Goal: Transaction & Acquisition: Purchase product/service

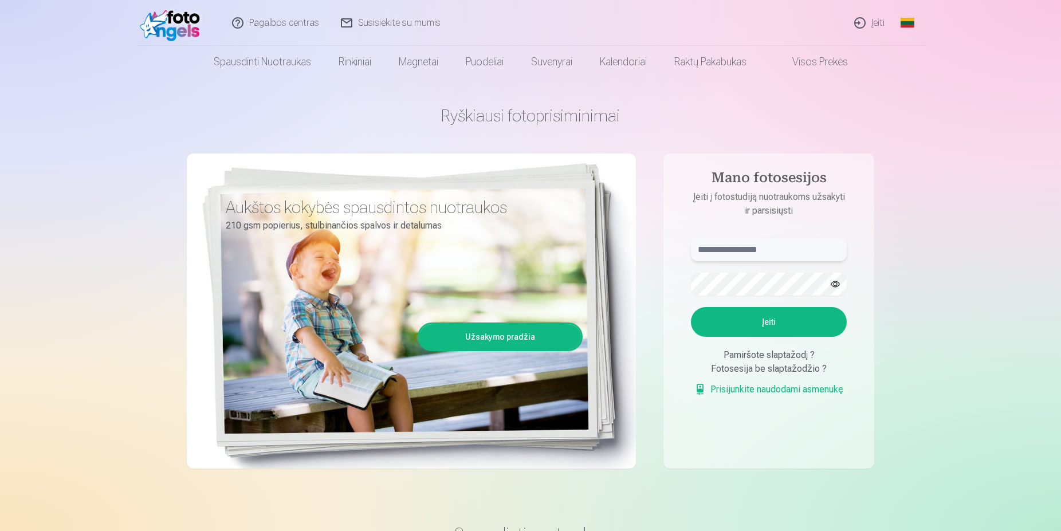
click at [740, 255] on input "text" at bounding box center [769, 249] width 156 height 23
click at [751, 255] on input "******" at bounding box center [769, 249] width 156 height 23
type input "**********"
click at [828, 221] on aside "**********" at bounding box center [769, 311] width 211 height 315
click at [758, 326] on button "Įeiti" at bounding box center [769, 322] width 156 height 30
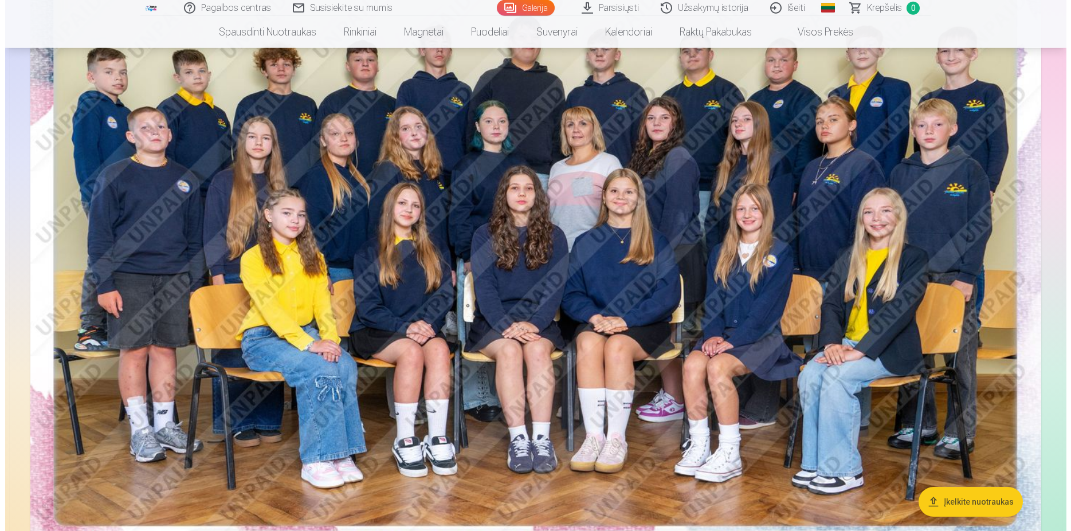
scroll to position [234, 0]
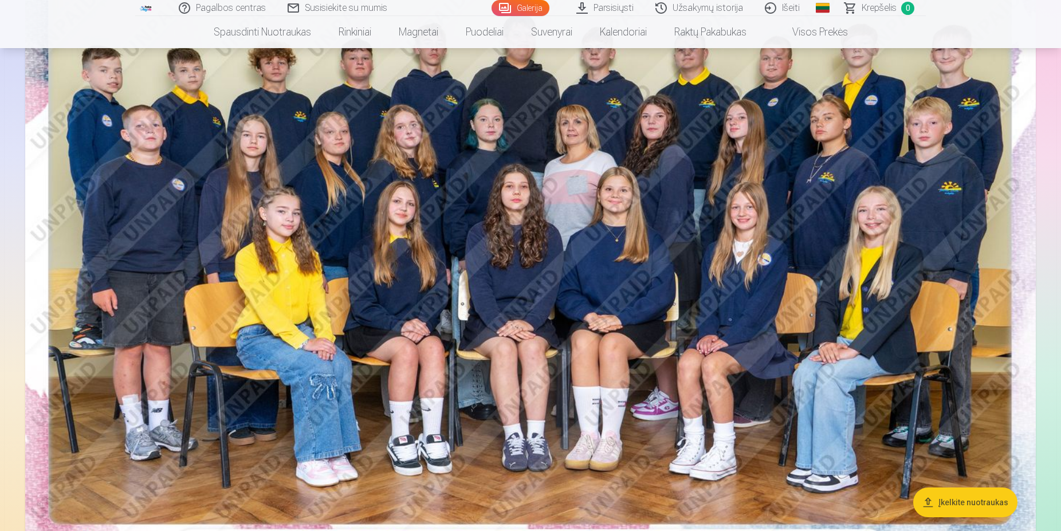
click at [648, 214] on img at bounding box center [530, 229] width 1011 height 675
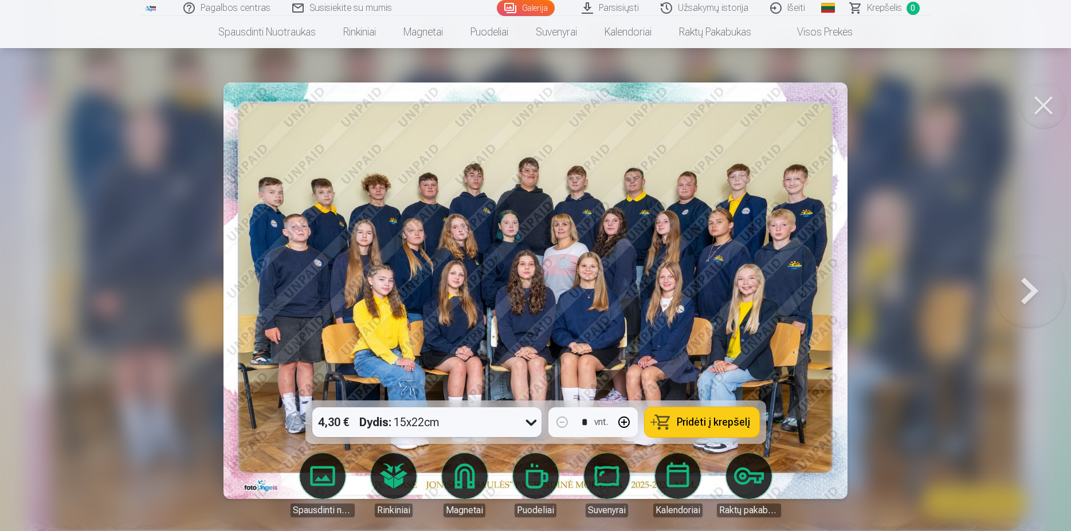
click at [527, 425] on icon at bounding box center [531, 422] width 18 height 18
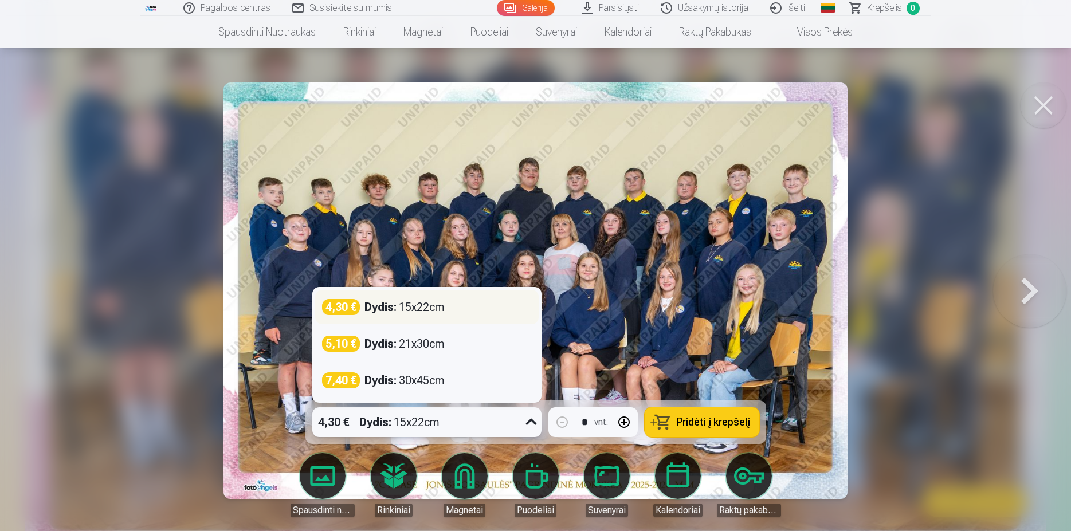
click at [454, 307] on div "4,30 € Dydis : 15x22cm" at bounding box center [427, 307] width 210 height 16
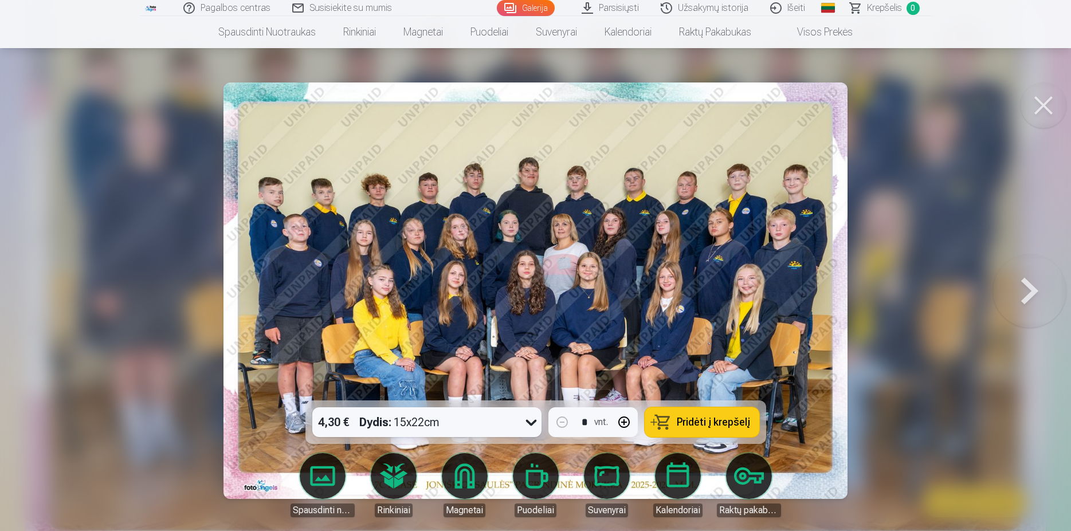
click at [713, 420] on span "Pridėti į krepšelį" at bounding box center [713, 422] width 73 height 10
click at [1042, 307] on button at bounding box center [1029, 291] width 73 height 197
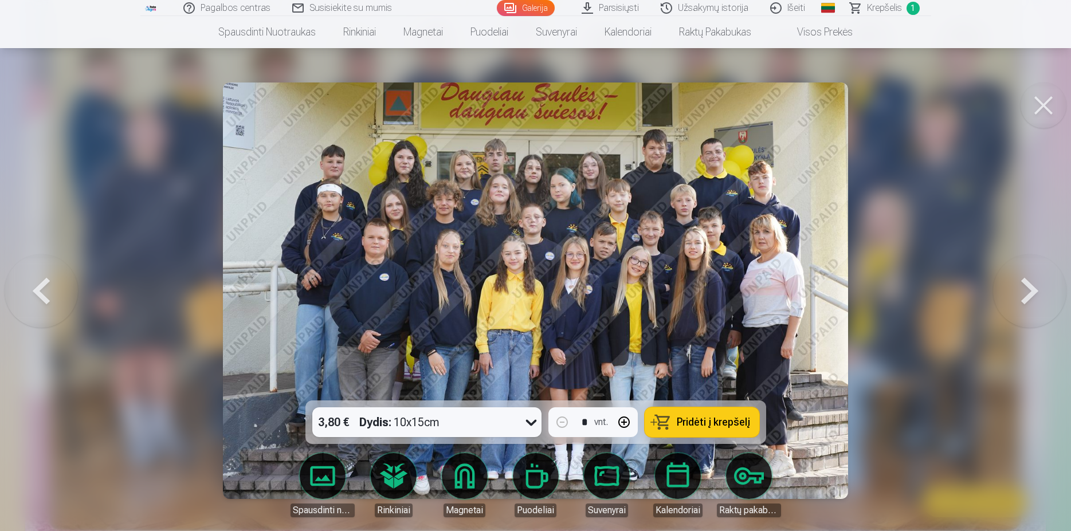
click at [40, 312] on button at bounding box center [41, 291] width 73 height 197
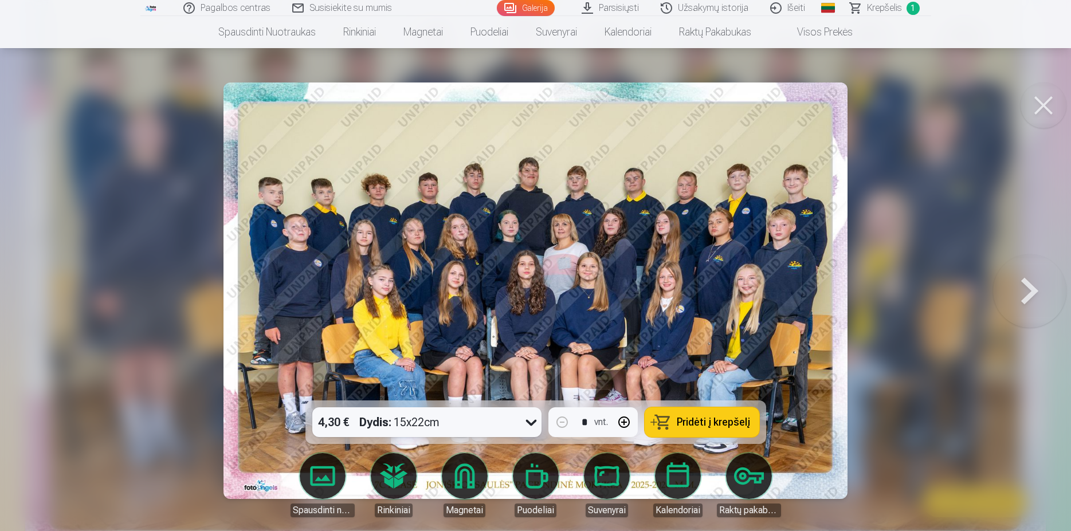
click at [1040, 298] on button at bounding box center [1029, 291] width 73 height 197
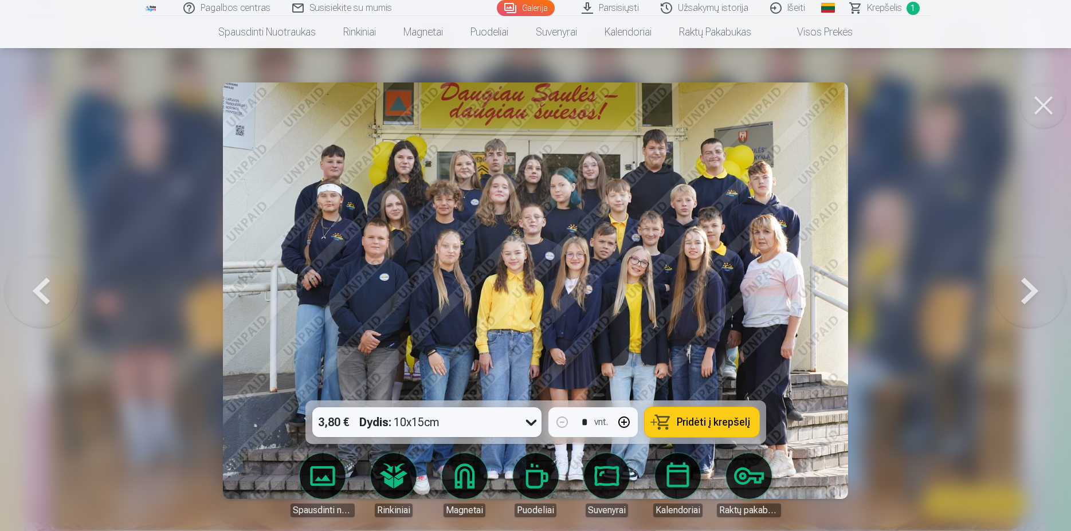
click at [1040, 297] on button at bounding box center [1029, 291] width 73 height 197
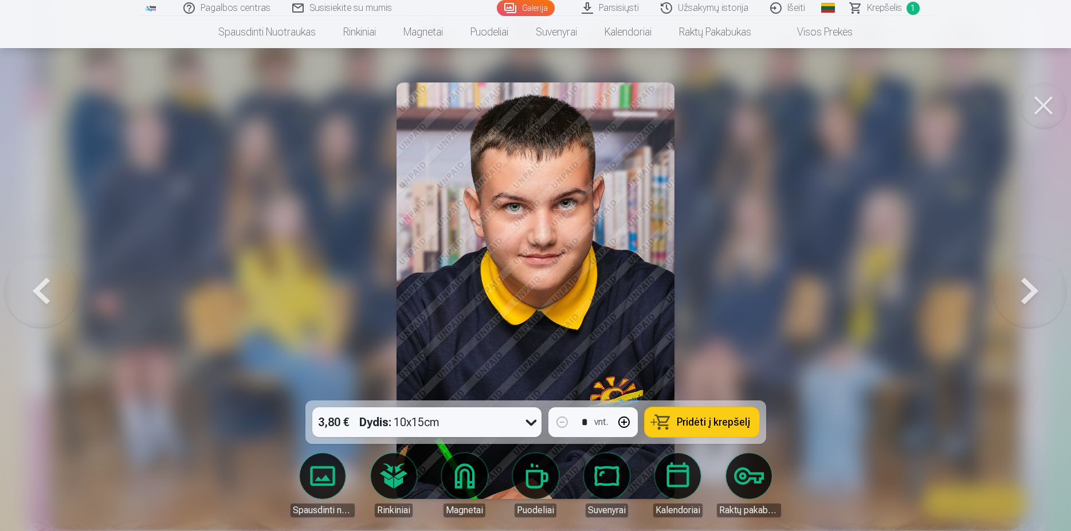
click at [1040, 297] on button at bounding box center [1029, 291] width 73 height 197
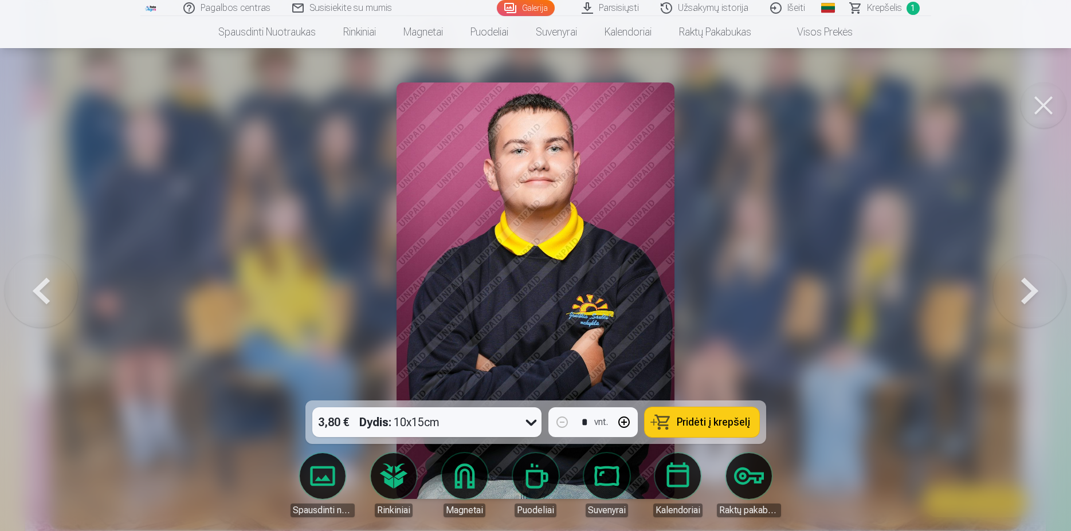
click at [1040, 297] on button at bounding box center [1029, 291] width 73 height 197
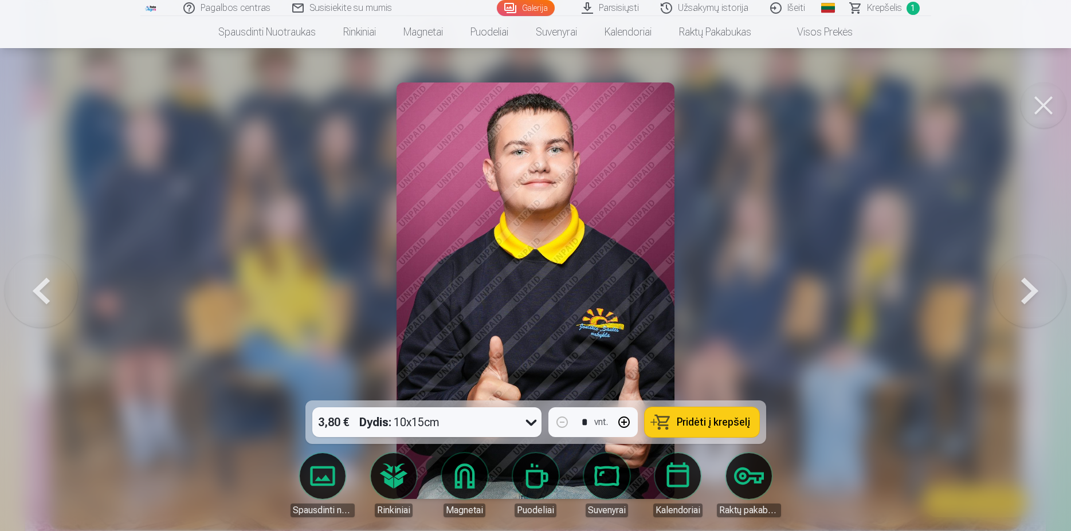
click at [1039, 297] on button at bounding box center [1029, 291] width 73 height 197
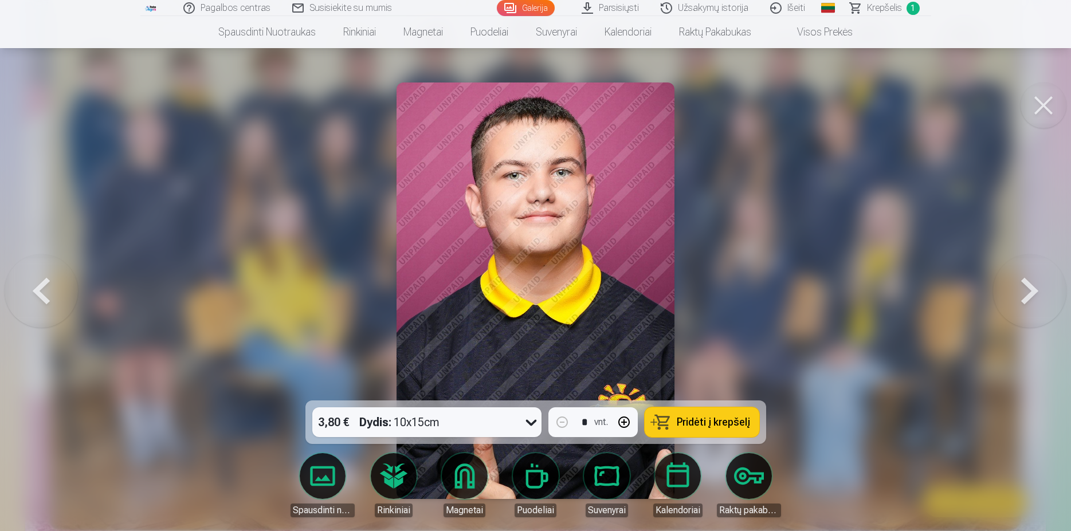
click at [1039, 297] on button at bounding box center [1029, 291] width 73 height 197
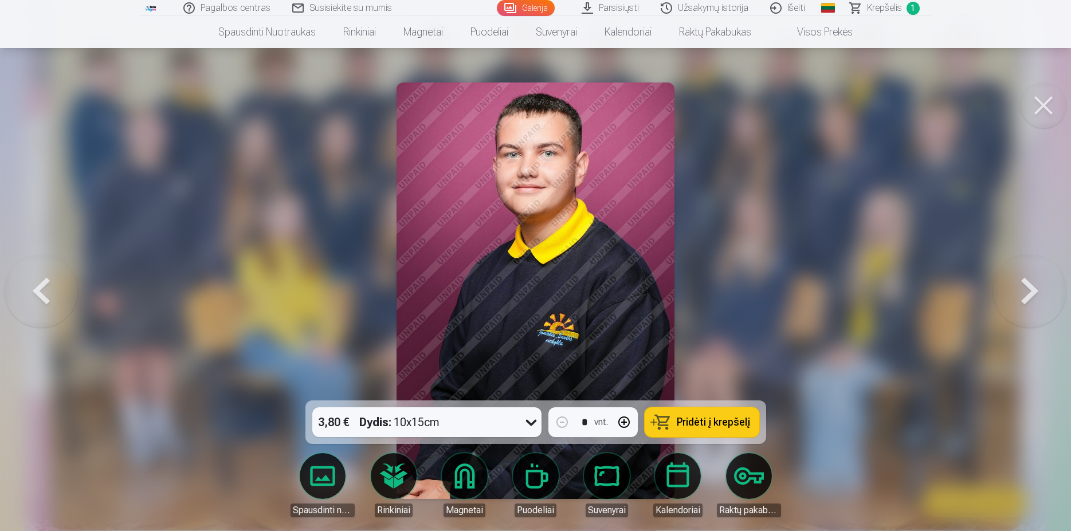
click at [1039, 297] on button at bounding box center [1029, 291] width 73 height 197
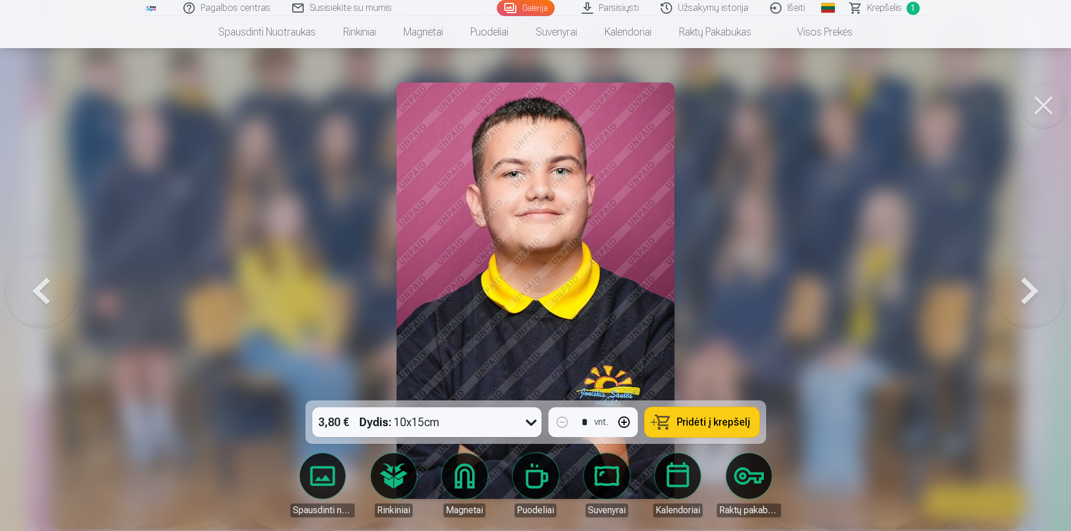
click at [1039, 297] on button at bounding box center [1029, 291] width 73 height 197
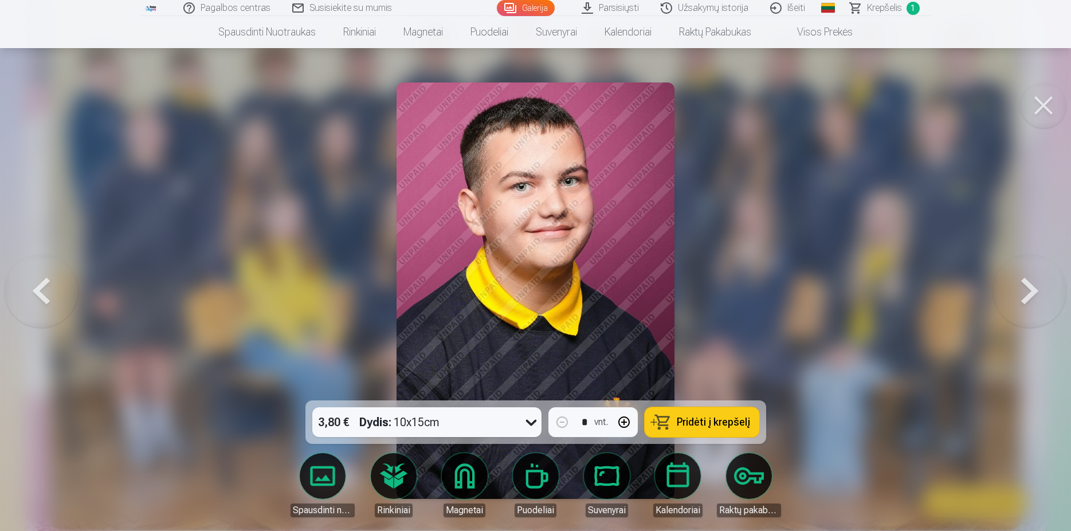
click at [1039, 297] on button at bounding box center [1029, 291] width 73 height 197
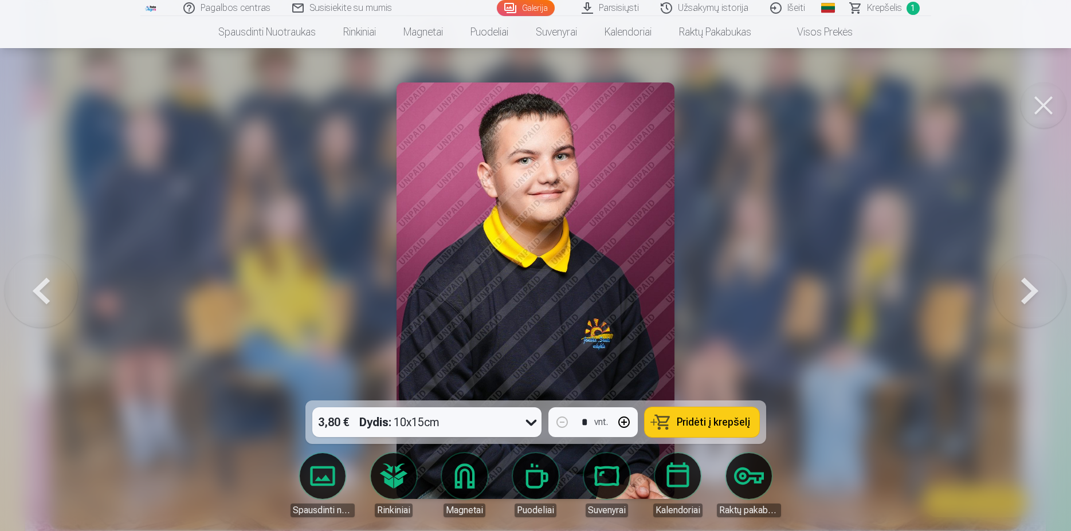
click at [1039, 297] on button at bounding box center [1029, 291] width 73 height 197
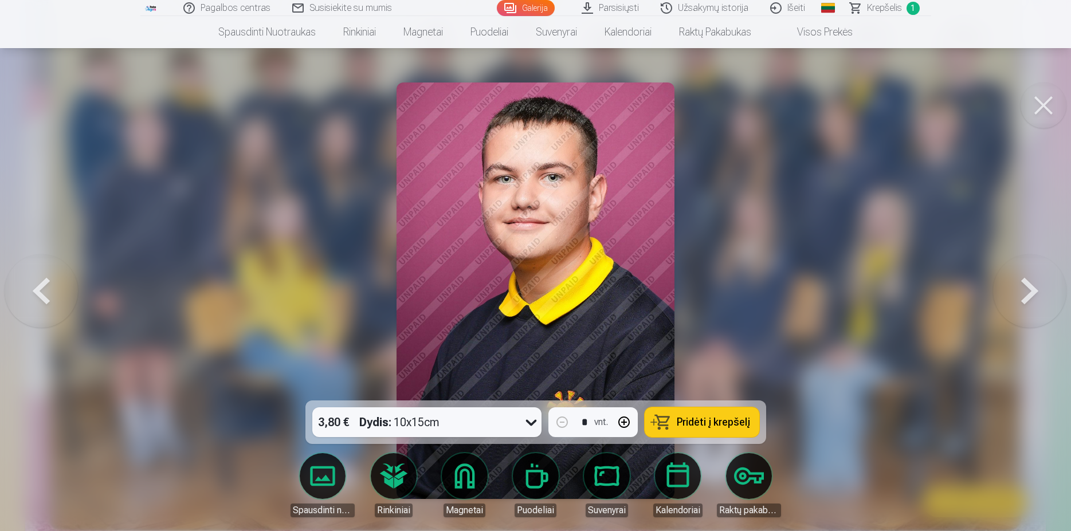
click at [1039, 297] on button at bounding box center [1029, 291] width 73 height 197
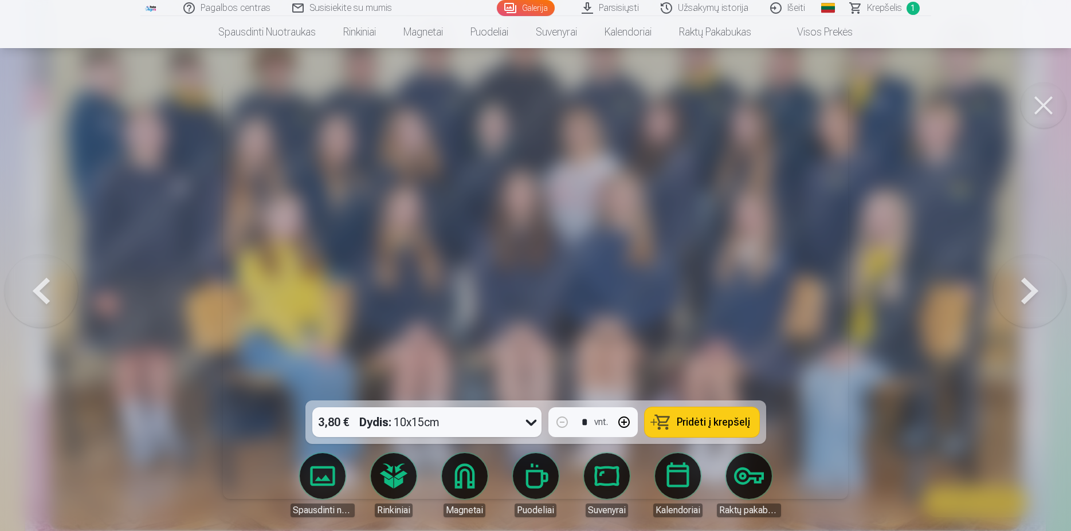
click at [1039, 297] on button at bounding box center [1029, 291] width 73 height 197
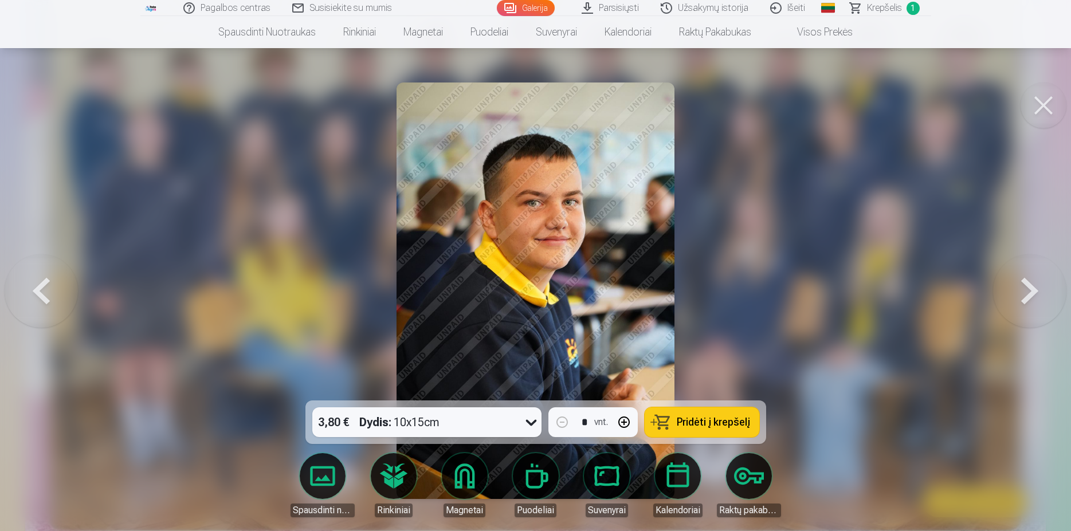
drag, startPoint x: 48, startPoint y: 308, endPoint x: 185, endPoint y: 306, distance: 137.0
click at [48, 307] on button at bounding box center [41, 291] width 73 height 197
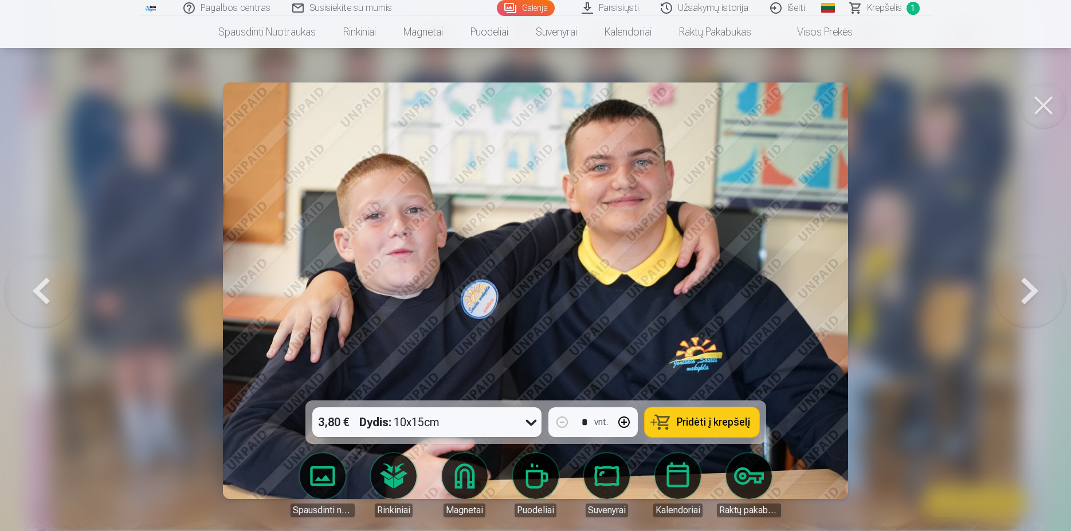
click at [718, 420] on span "Pridėti į krepšelį" at bounding box center [713, 422] width 73 height 10
click at [1030, 296] on button at bounding box center [1029, 291] width 73 height 197
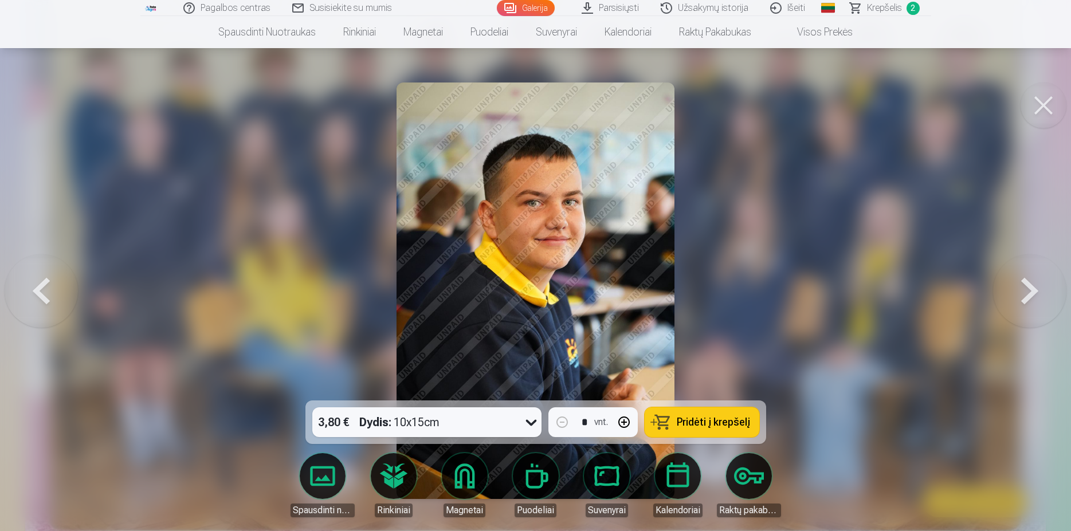
click at [1031, 292] on button at bounding box center [1029, 291] width 73 height 197
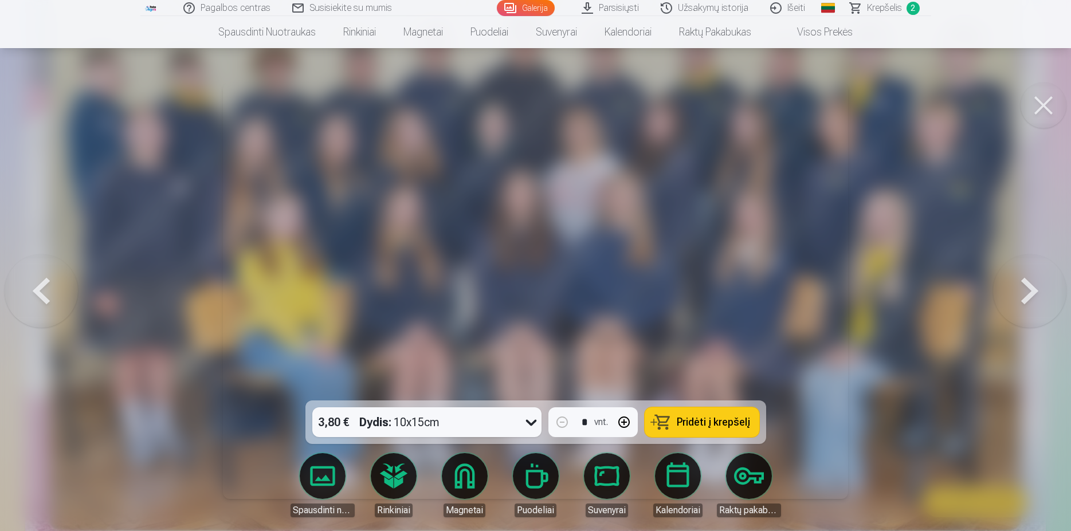
click at [1032, 292] on button at bounding box center [1029, 291] width 73 height 197
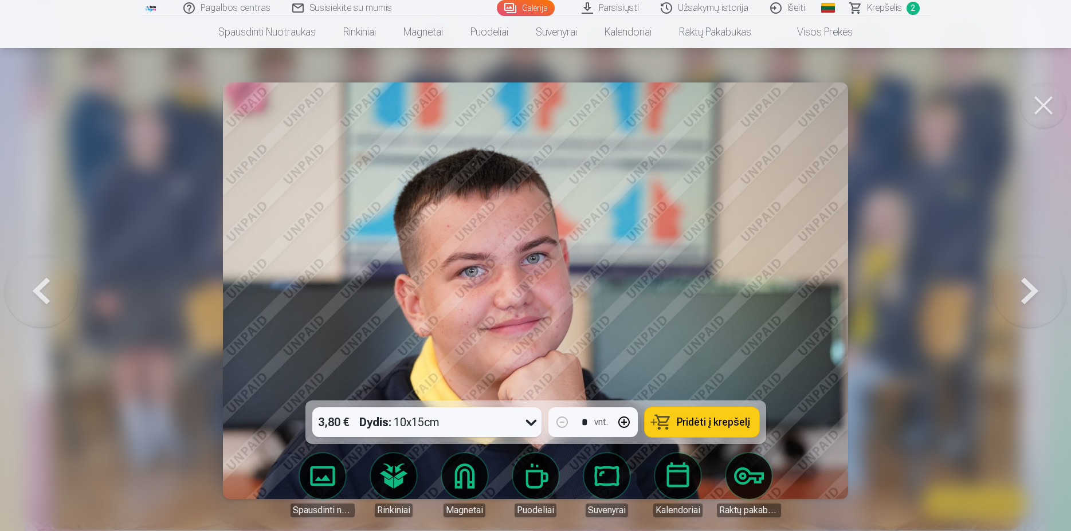
click at [1033, 291] on button at bounding box center [1029, 291] width 73 height 197
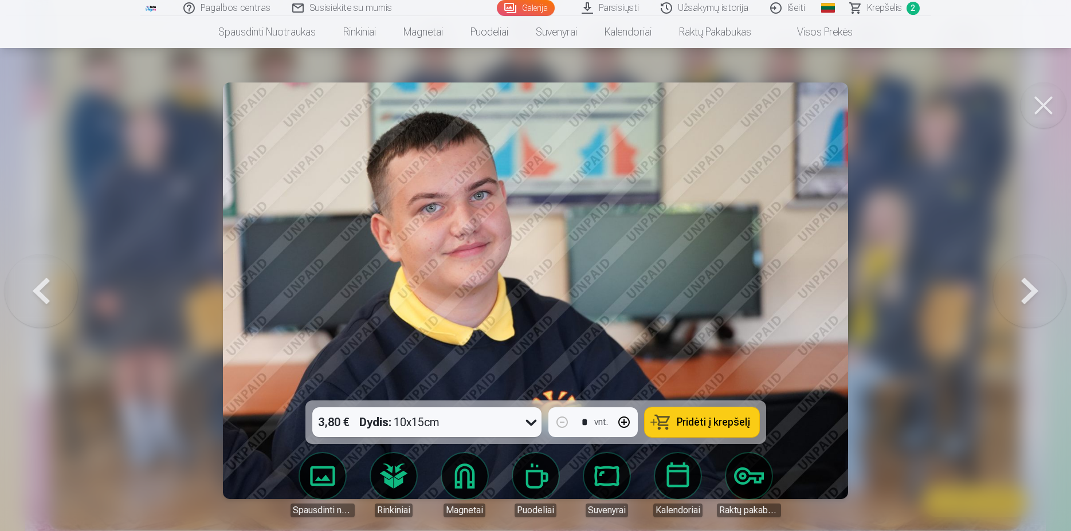
click at [1033, 291] on button at bounding box center [1029, 291] width 73 height 197
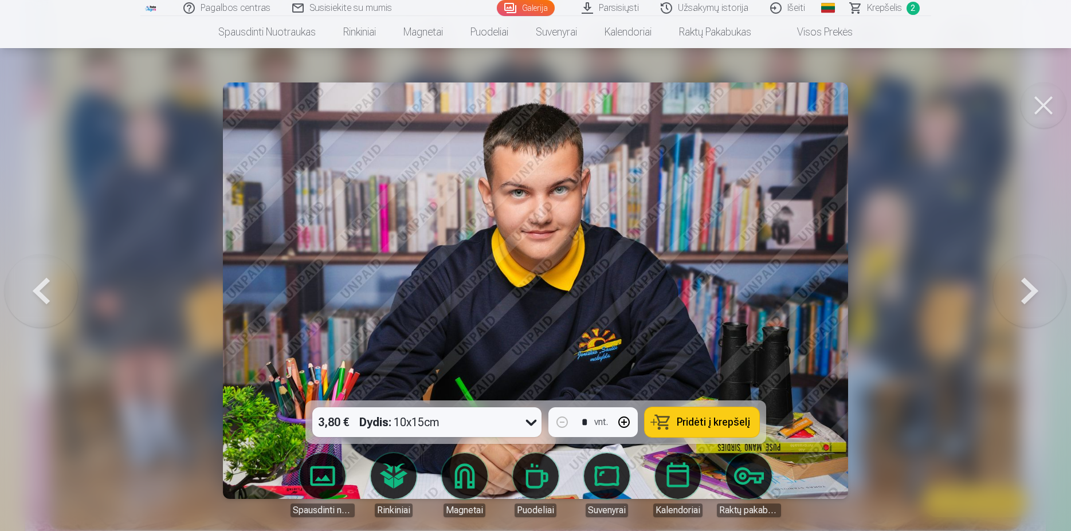
click at [726, 425] on span "Pridėti į krepšelį" at bounding box center [713, 422] width 73 height 10
click at [726, 428] on span "Pridėti į krepšelį" at bounding box center [713, 422] width 73 height 10
click at [882, 5] on span "Krepšelis" at bounding box center [884, 8] width 35 height 14
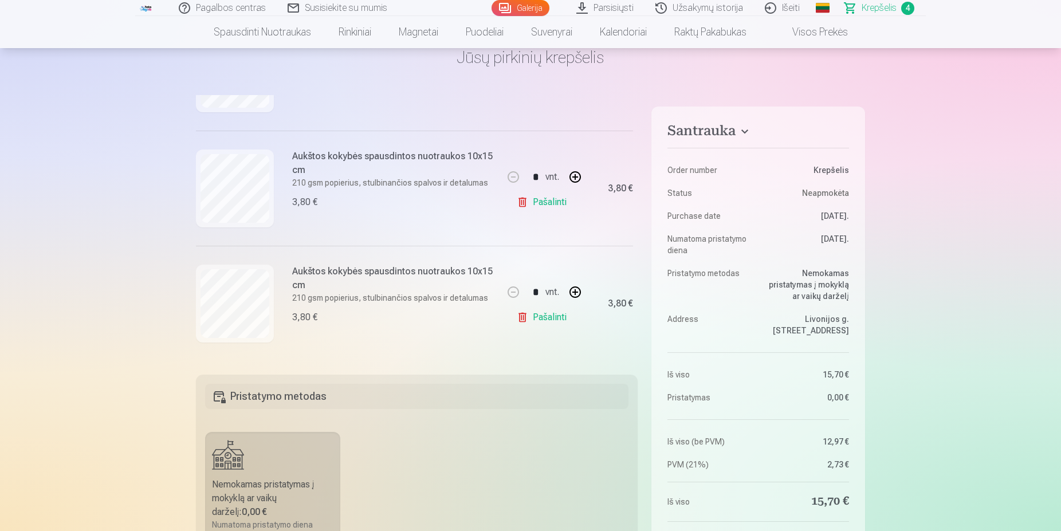
scroll to position [333, 0]
click at [517, 307] on link "Pašalinti" at bounding box center [544, 317] width 54 height 23
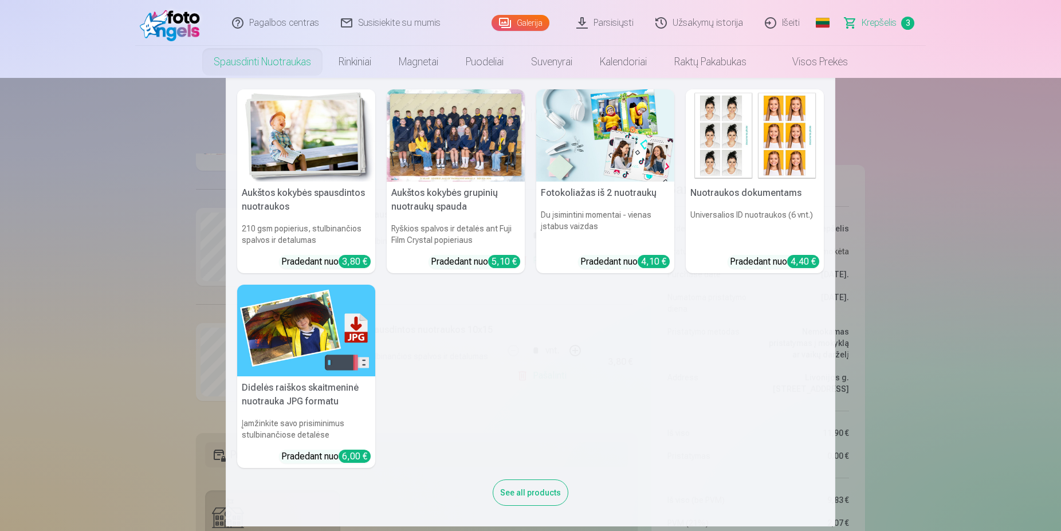
click at [284, 63] on link "Spausdinti nuotraukas" at bounding box center [262, 62] width 125 height 32
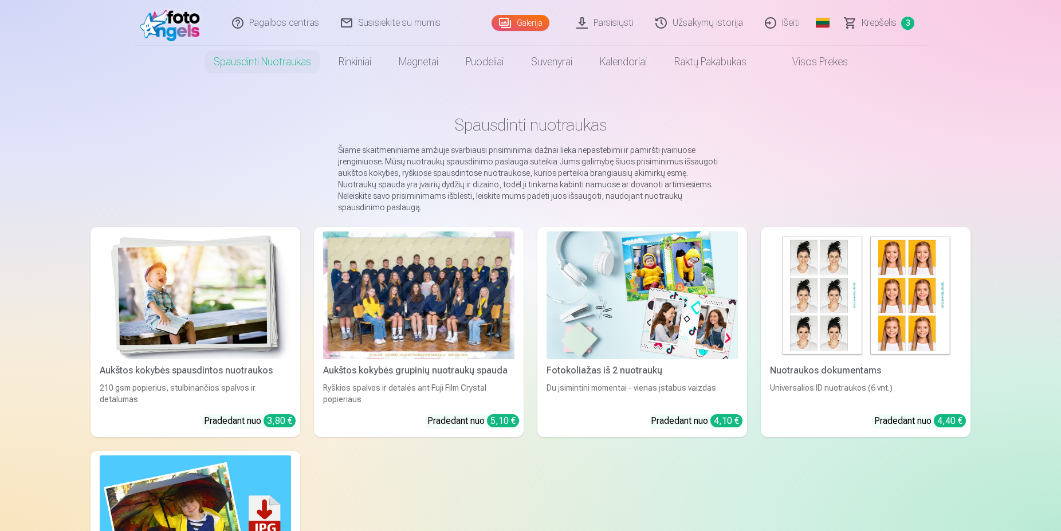
click at [433, 298] on div at bounding box center [418, 296] width 191 height 128
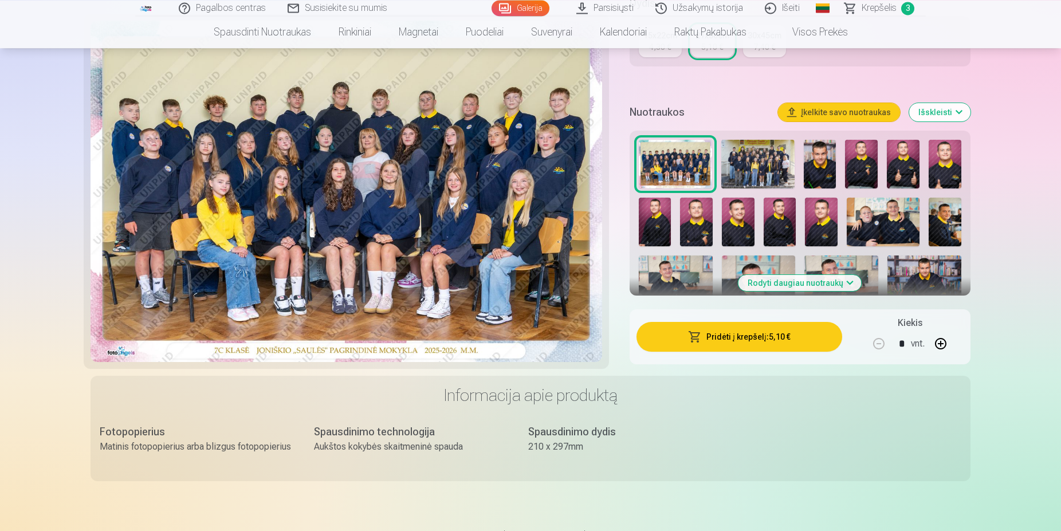
scroll to position [292, 0]
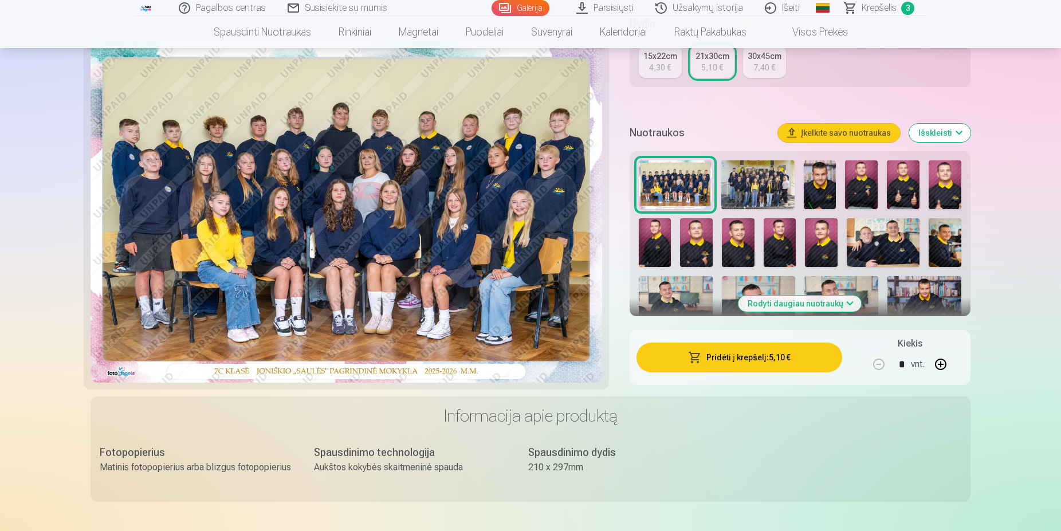
click at [855, 307] on button "Rodyti daugiau nuotraukų" at bounding box center [800, 304] width 123 height 16
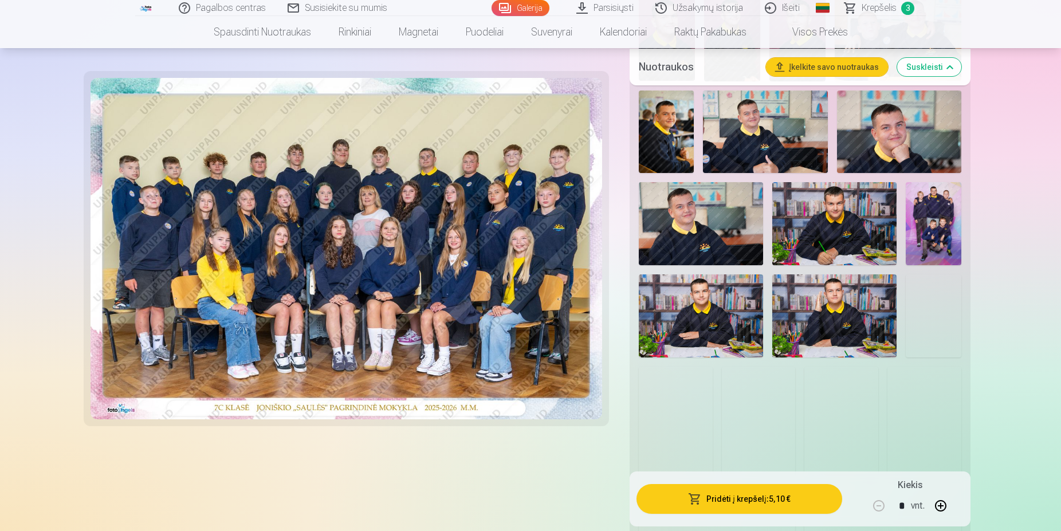
scroll to position [760, 0]
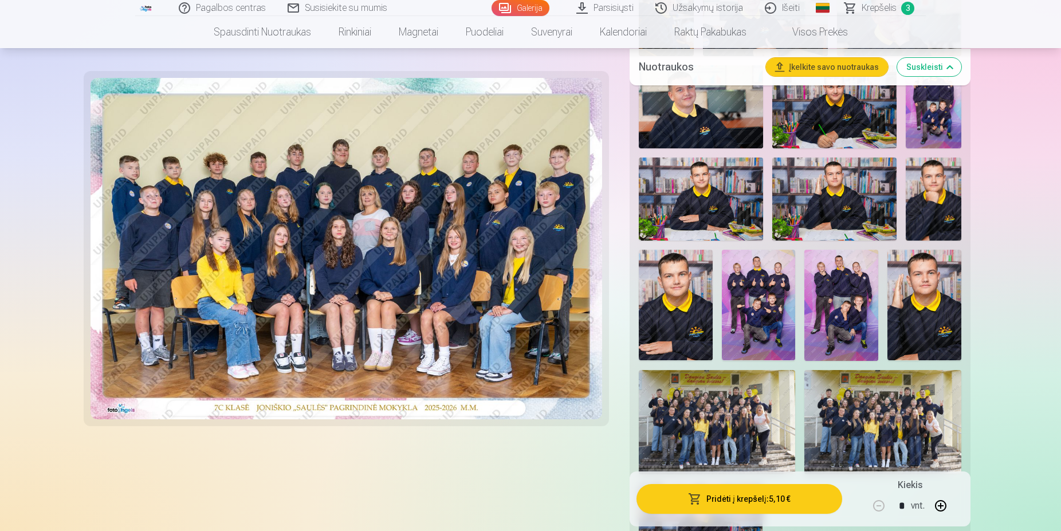
click at [767, 303] on img at bounding box center [759, 305] width 74 height 111
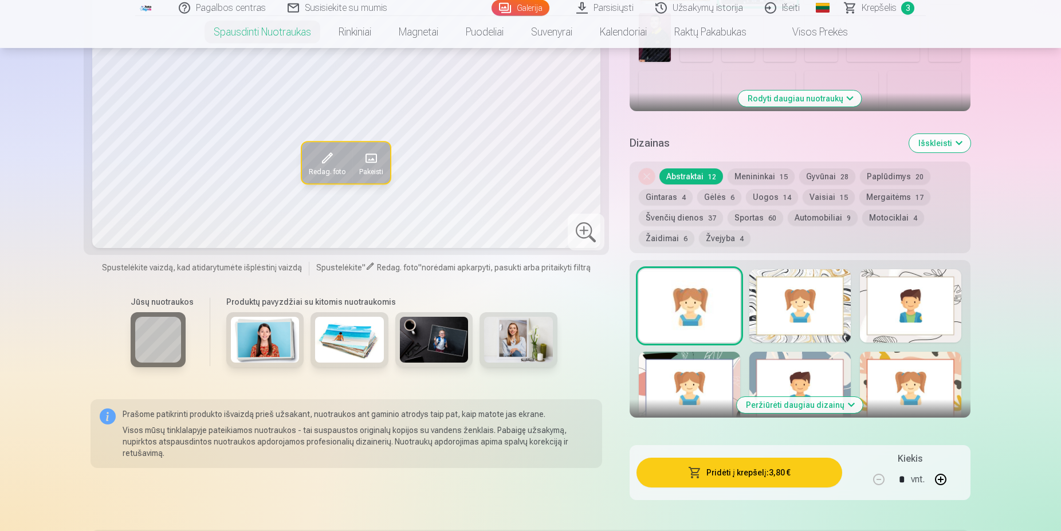
scroll to position [526, 0]
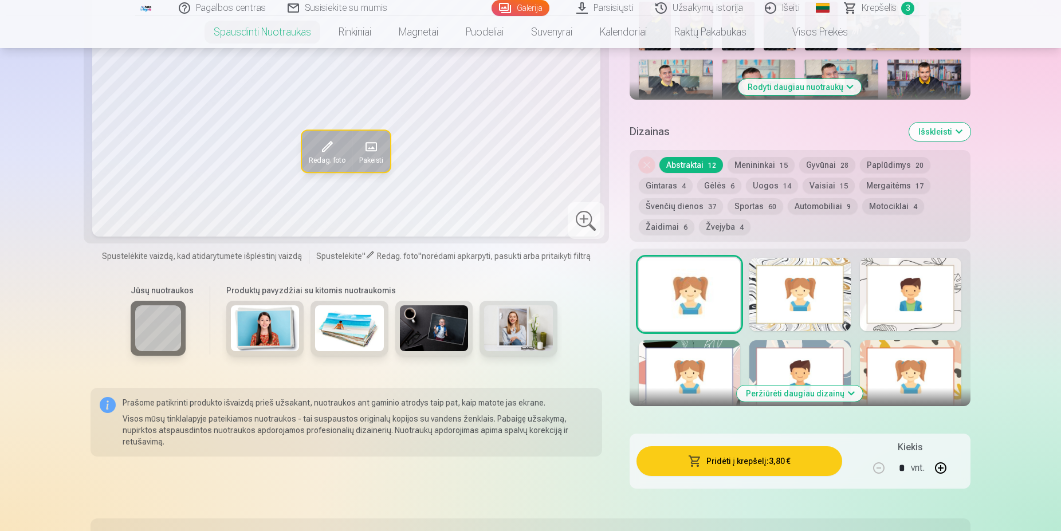
click at [947, 134] on button "Išskleisti" at bounding box center [940, 132] width 61 height 18
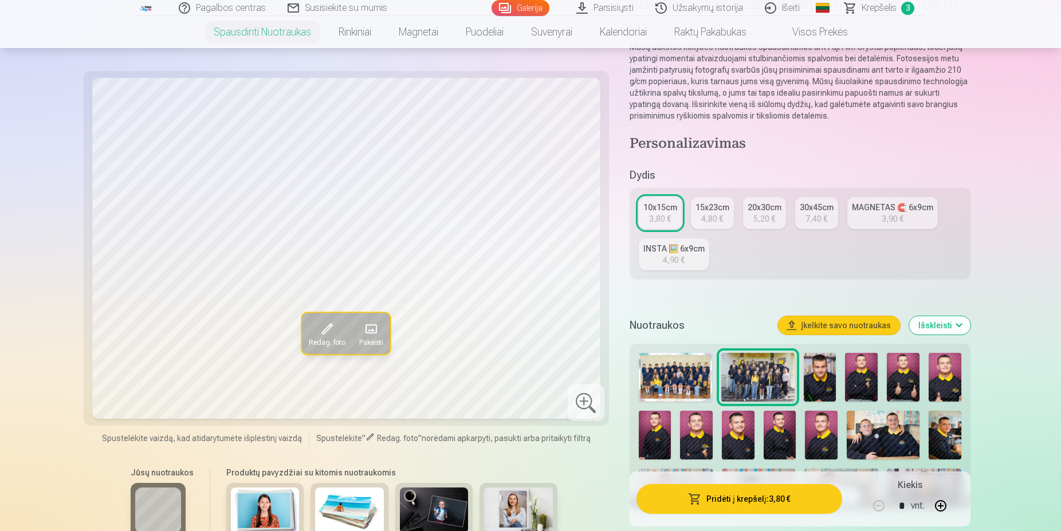
scroll to position [0, 0]
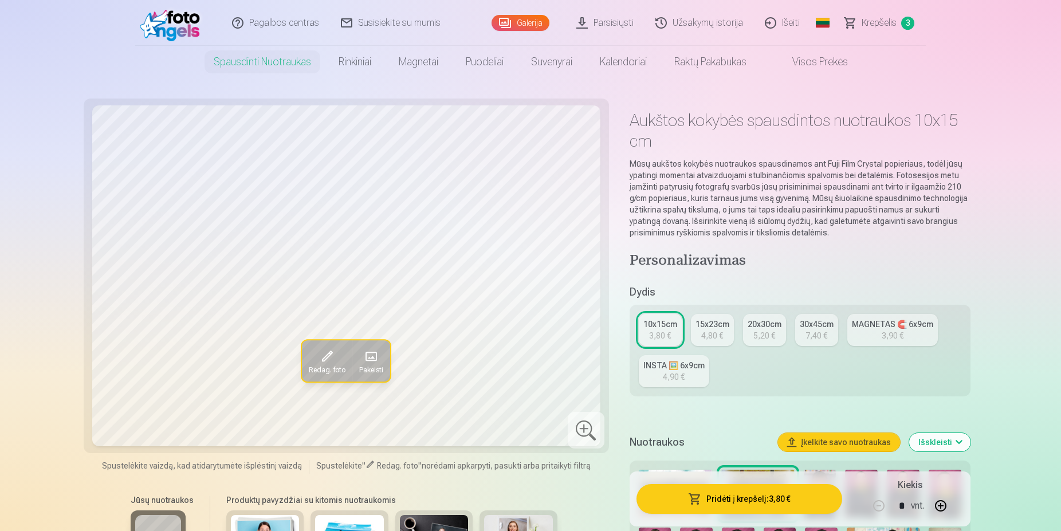
click at [180, 25] on img at bounding box center [173, 23] width 66 height 37
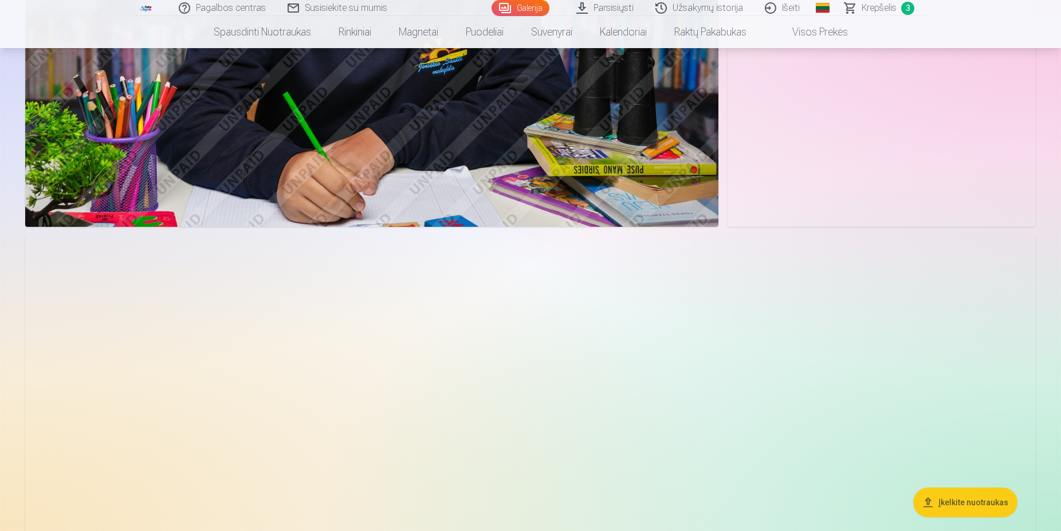
scroll to position [4501, 0]
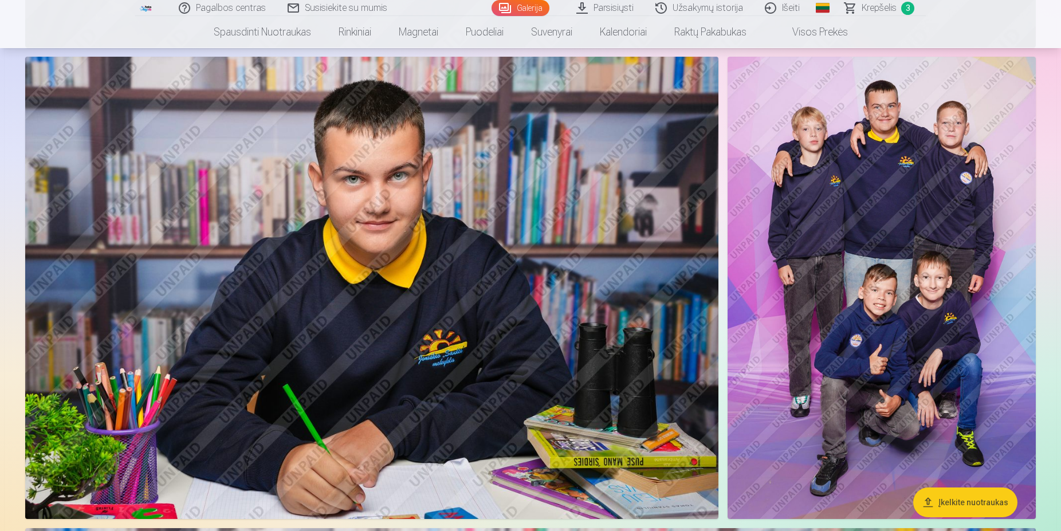
click at [970, 428] on img at bounding box center [882, 288] width 308 height 462
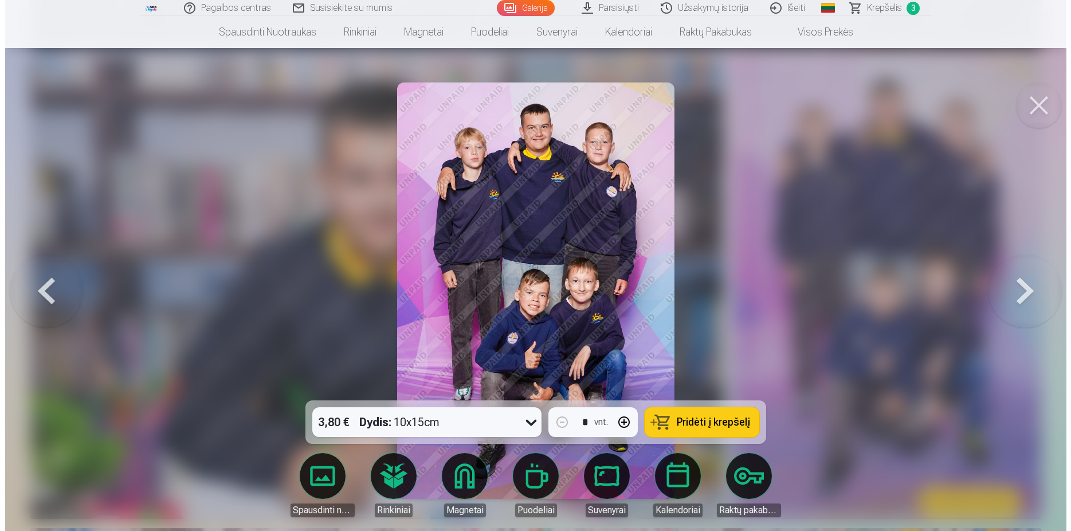
scroll to position [4537, 0]
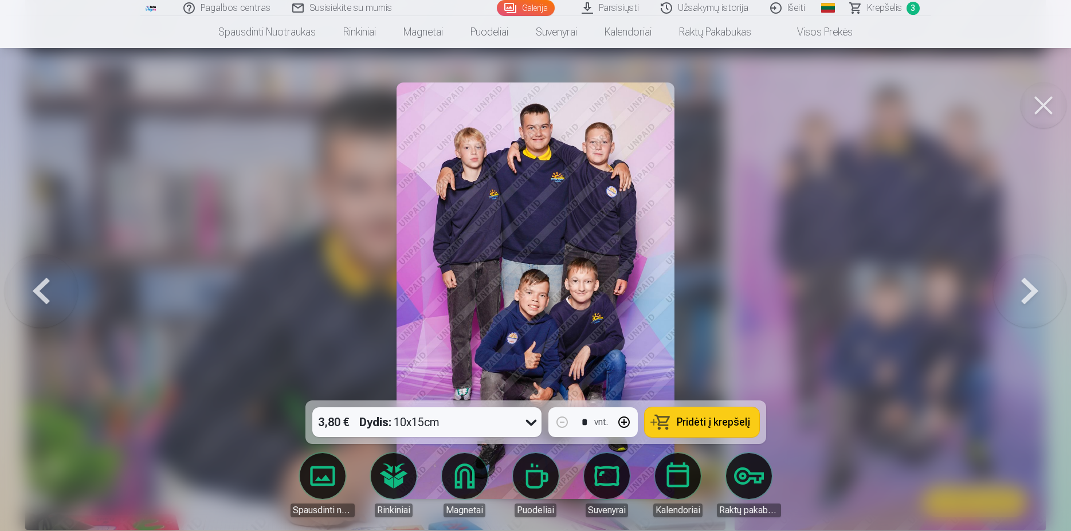
click at [713, 424] on span "Pridėti į krepšelį" at bounding box center [713, 422] width 73 height 10
click at [1025, 301] on button at bounding box center [1029, 291] width 73 height 197
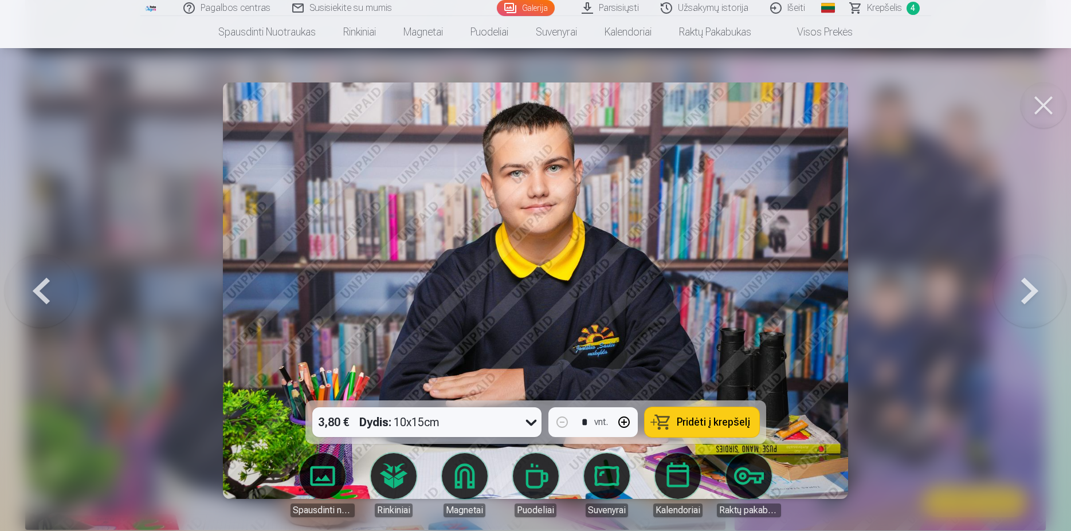
click at [1026, 299] on button at bounding box center [1029, 291] width 73 height 197
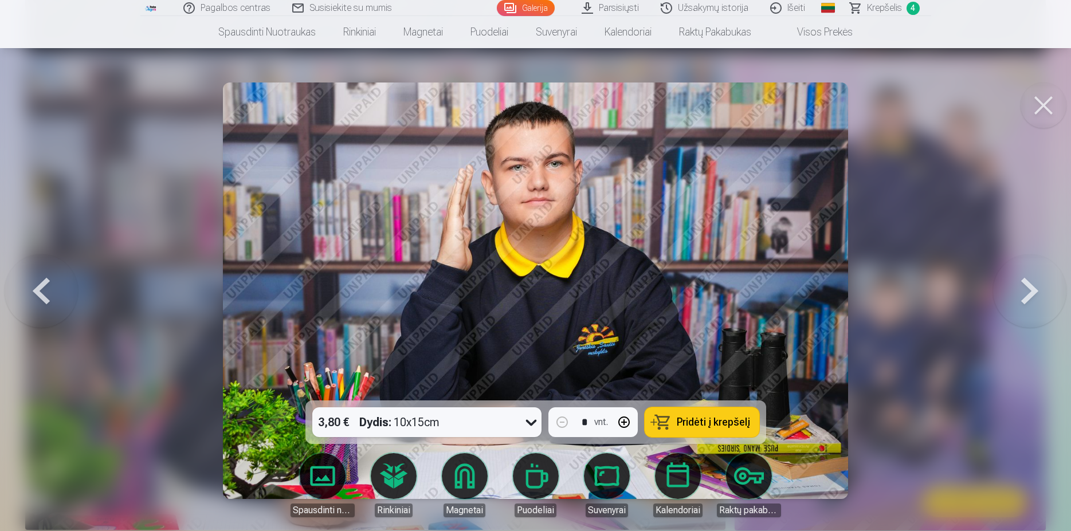
click at [1026, 299] on button at bounding box center [1029, 291] width 73 height 197
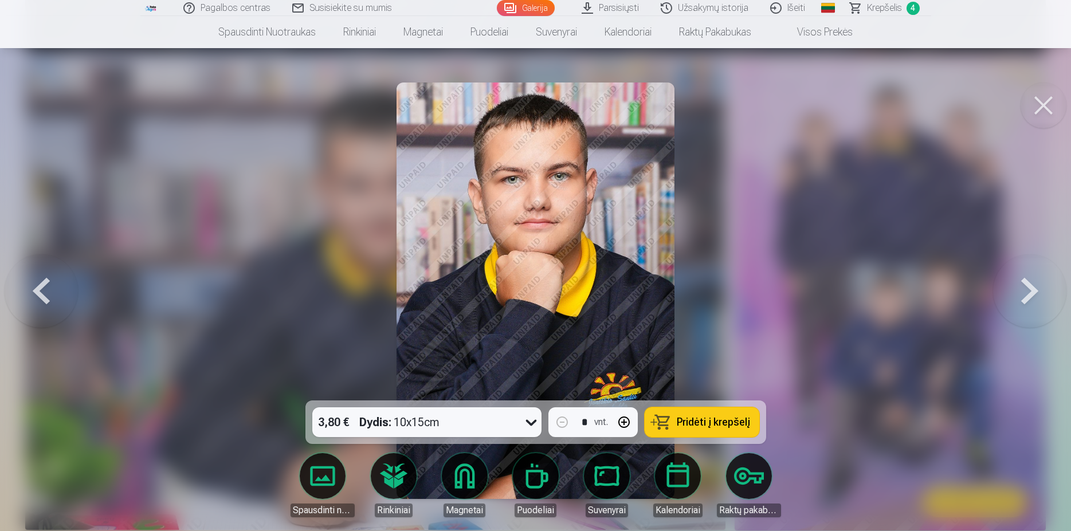
click at [1041, 103] on button at bounding box center [1044, 106] width 46 height 46
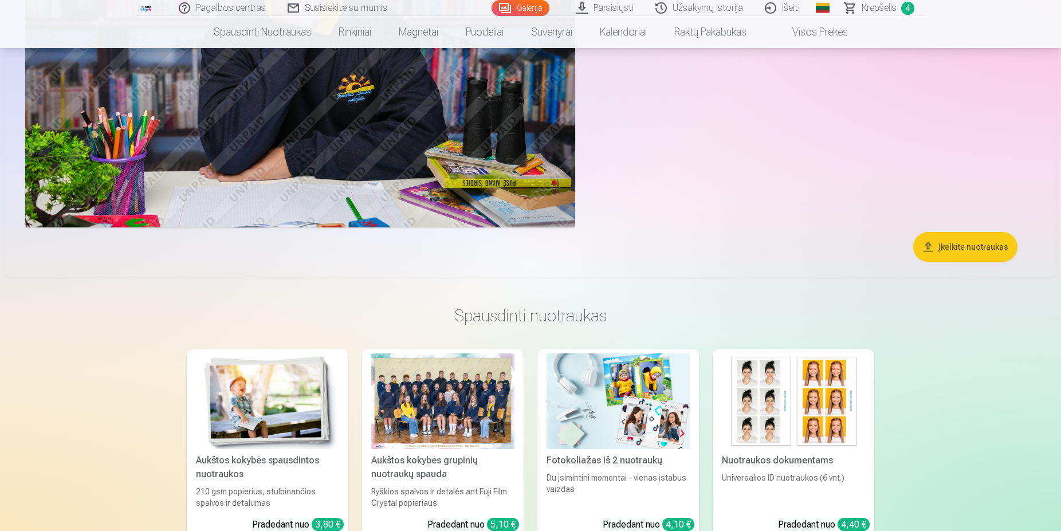
scroll to position [7892, 0]
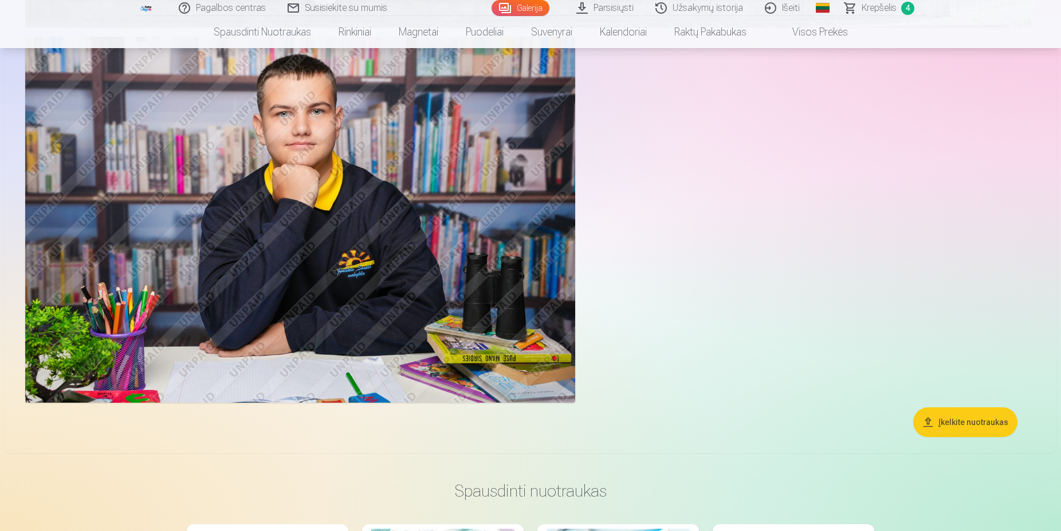
click at [884, 11] on span "Krepšelis" at bounding box center [879, 8] width 35 height 14
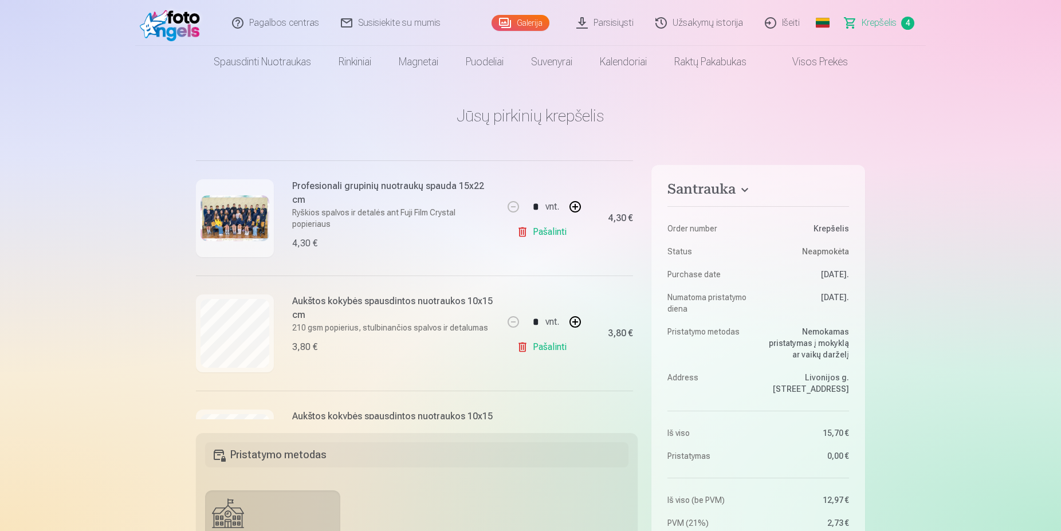
scroll to position [144, 0]
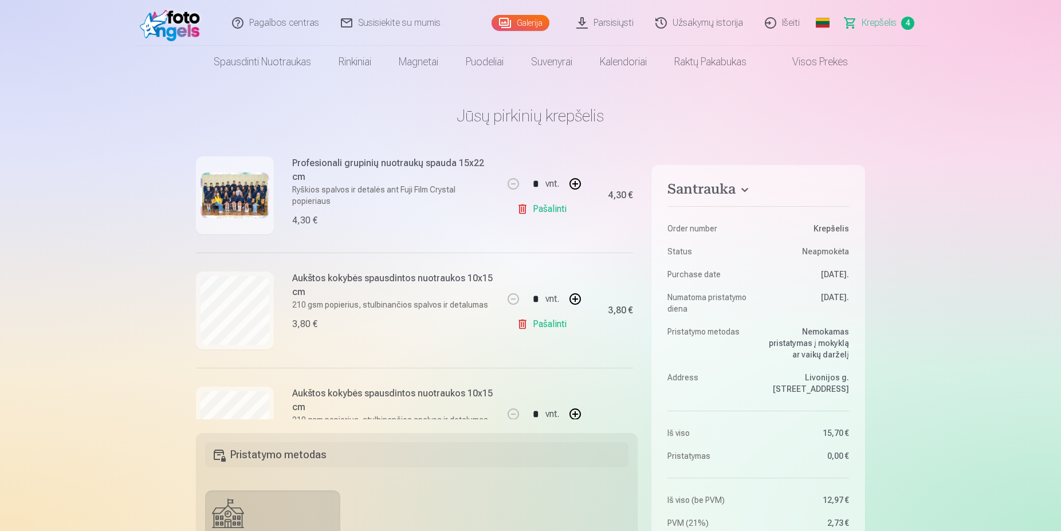
click at [542, 325] on link "Pašalinti" at bounding box center [544, 324] width 54 height 23
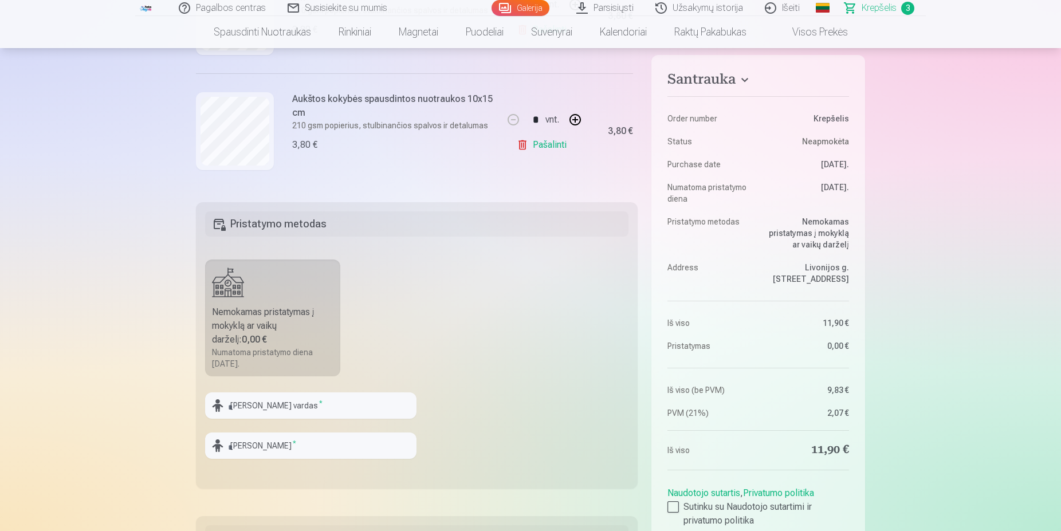
scroll to position [234, 0]
click at [672, 508] on div at bounding box center [673, 506] width 11 height 11
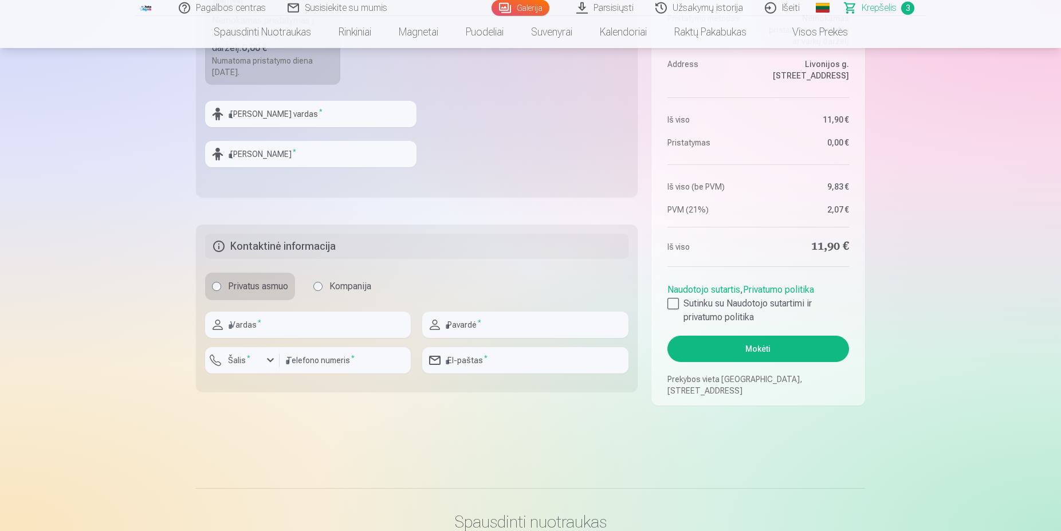
scroll to position [526, 0]
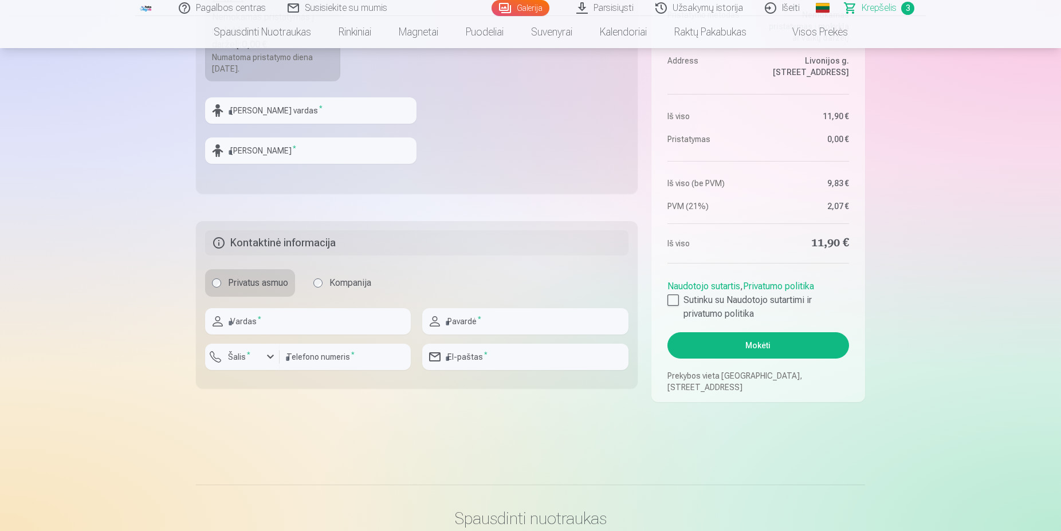
click at [764, 347] on button "Mokėti" at bounding box center [759, 345] width 182 height 26
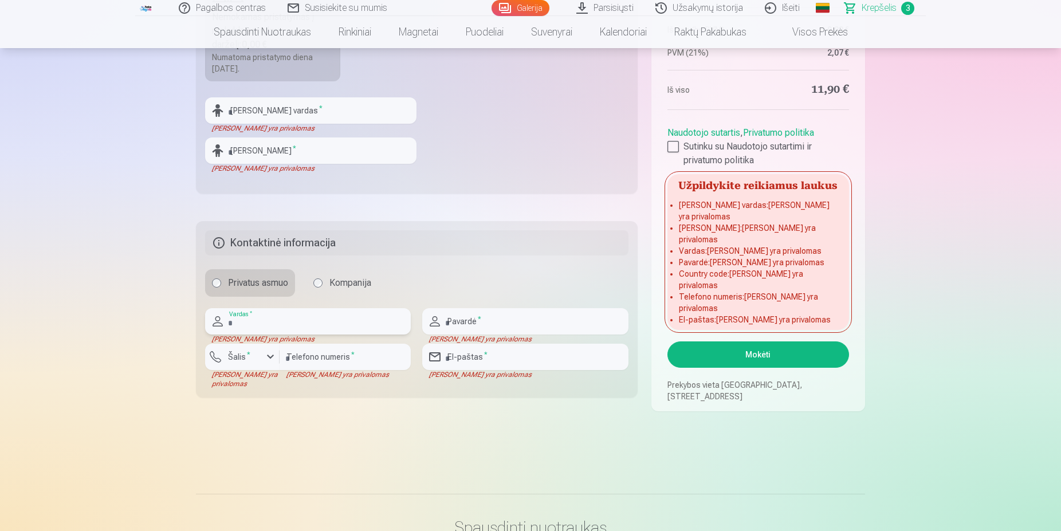
click at [281, 322] on input "text" at bounding box center [308, 321] width 206 height 26
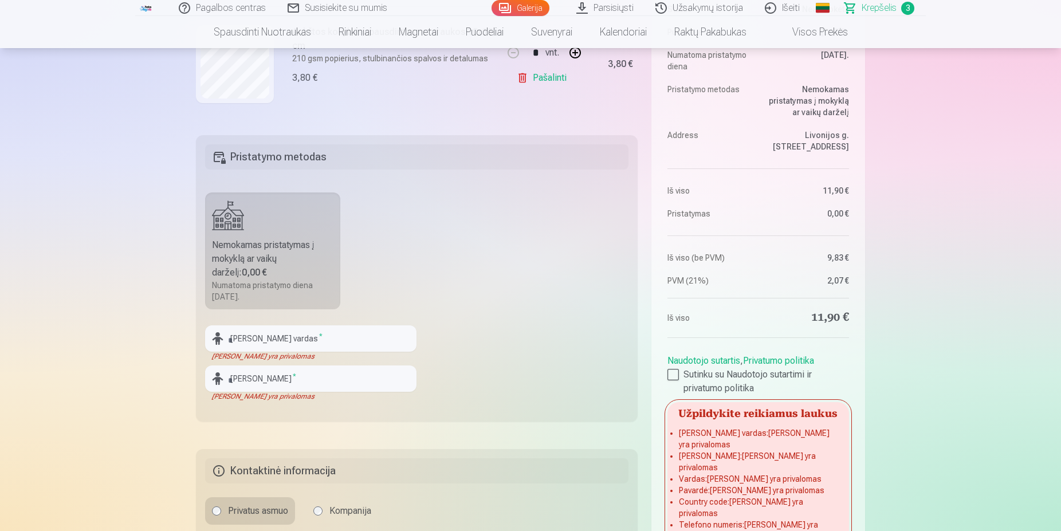
scroll to position [234, 0]
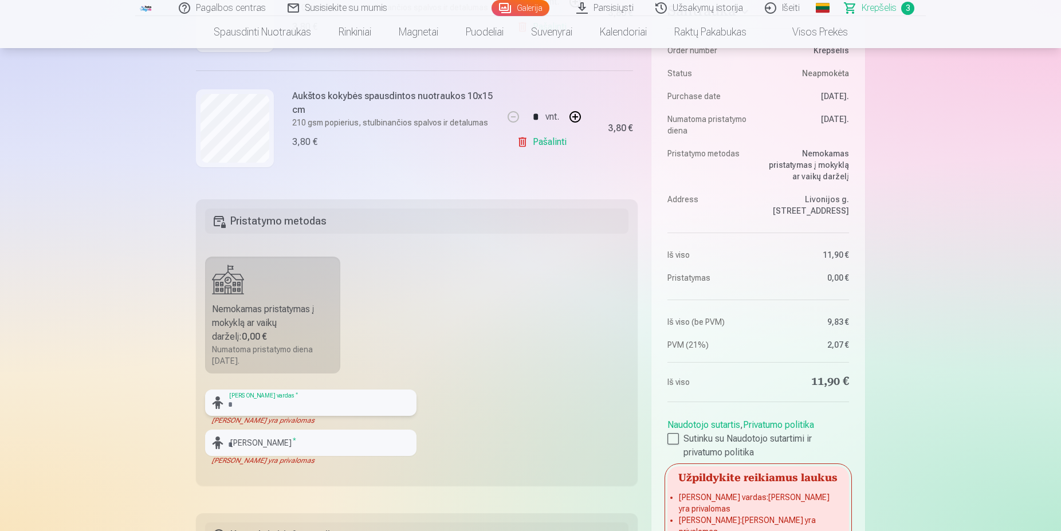
click at [283, 410] on input "text" at bounding box center [310, 403] width 211 height 26
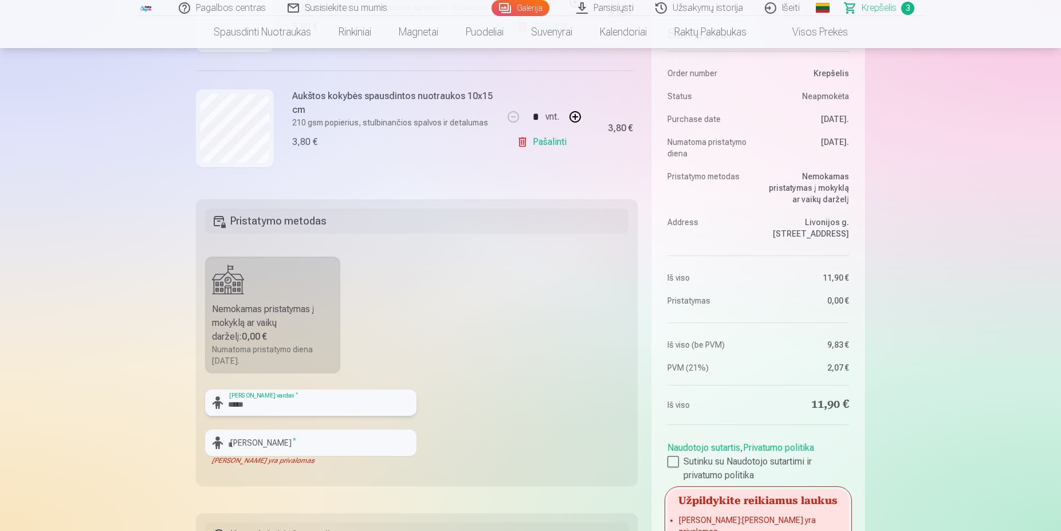
type input "*****"
click at [264, 445] on input "text" at bounding box center [310, 443] width 211 height 26
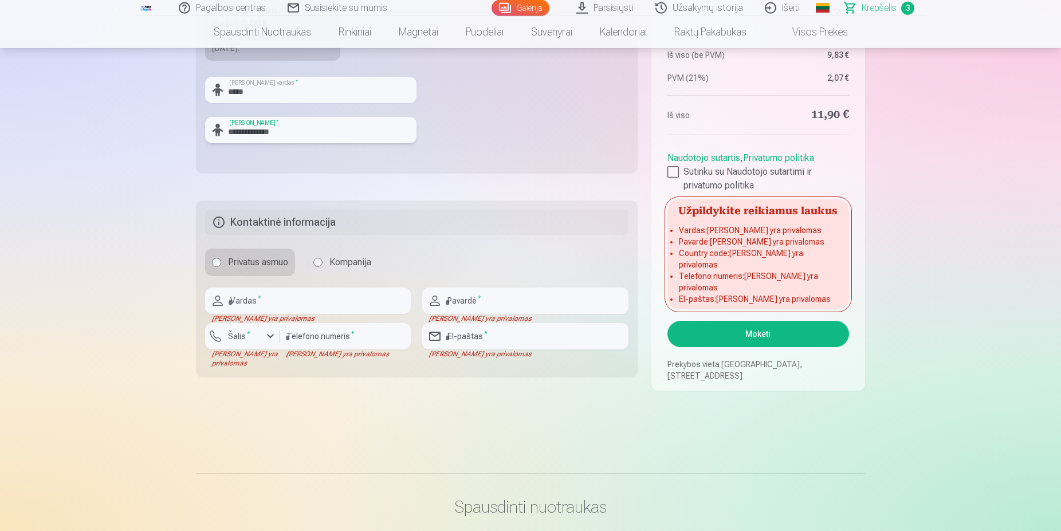
scroll to position [585, 0]
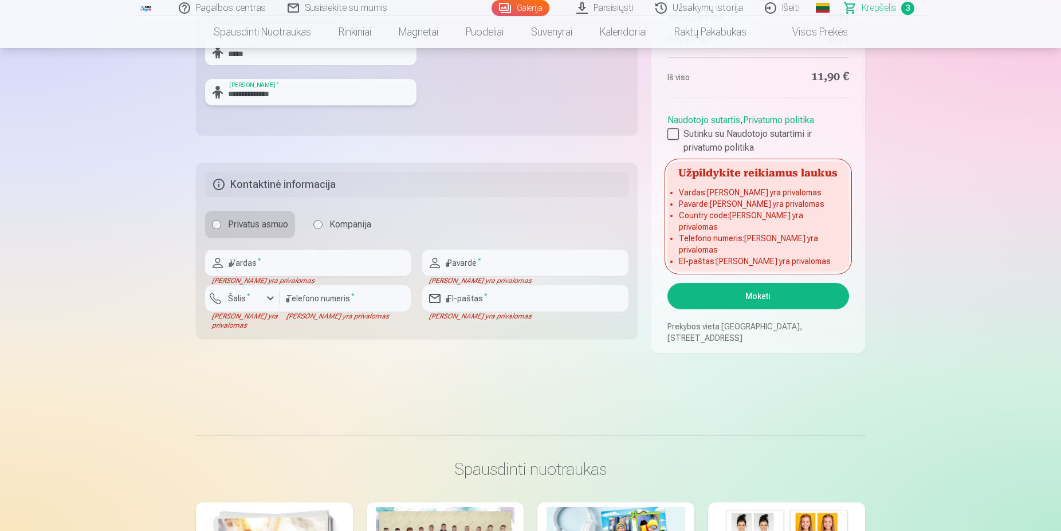
type input "**********"
click at [289, 270] on input "text" at bounding box center [308, 263] width 206 height 26
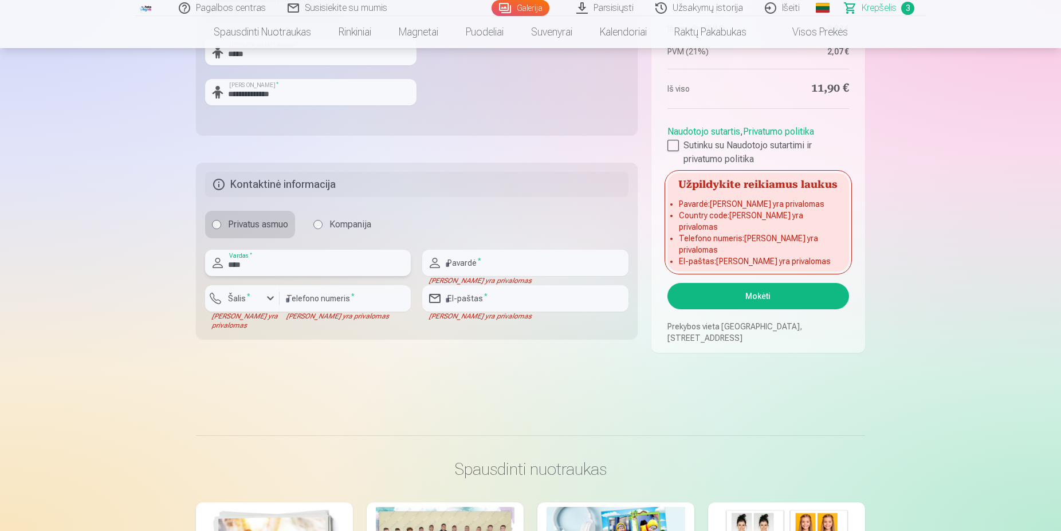
type input "****"
click at [503, 266] on input "text" at bounding box center [525, 263] width 206 height 26
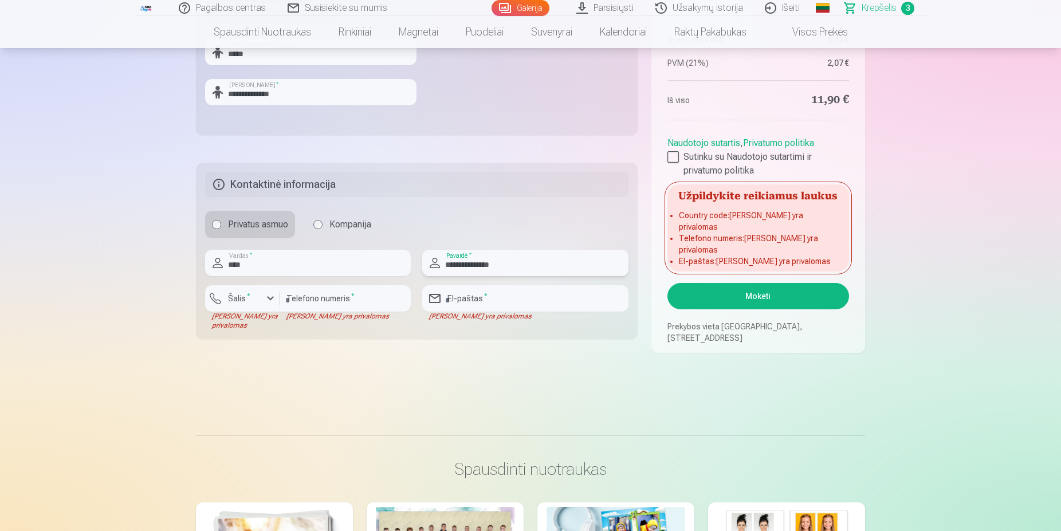
type input "**********"
click at [346, 293] on input "number" at bounding box center [345, 298] width 131 height 26
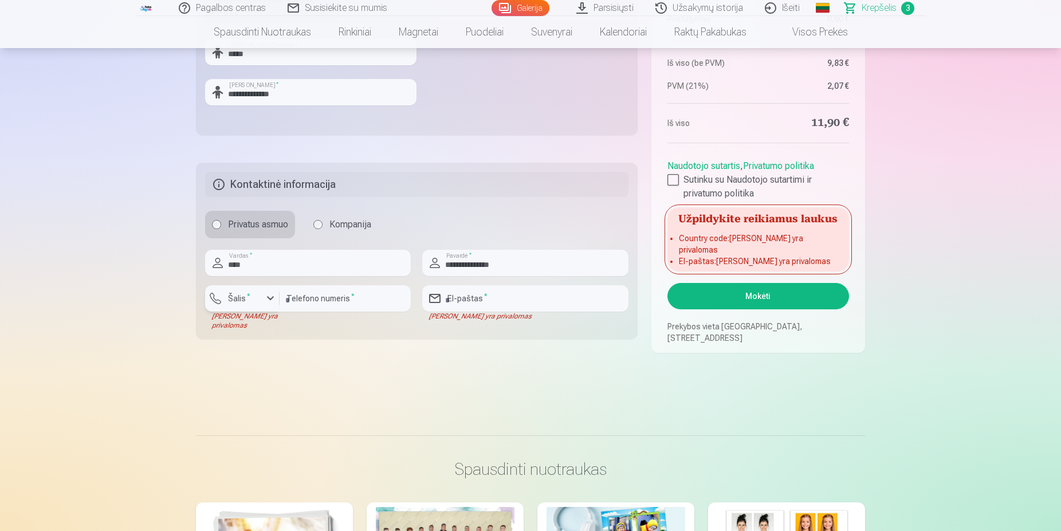
click at [268, 293] on div "button" at bounding box center [271, 299] width 14 height 14
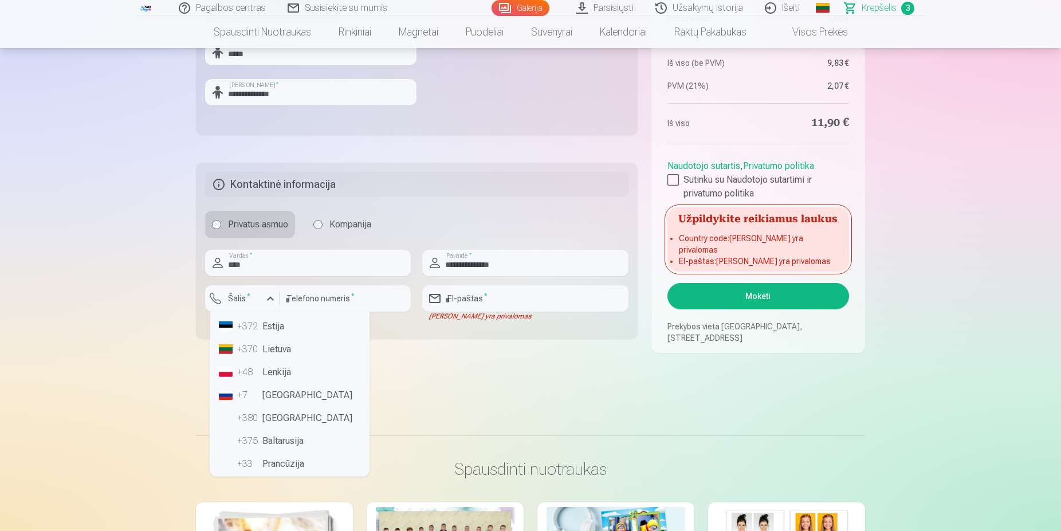
scroll to position [72, 0]
click at [280, 354] on li "+370 Lietuva" at bounding box center [289, 350] width 151 height 23
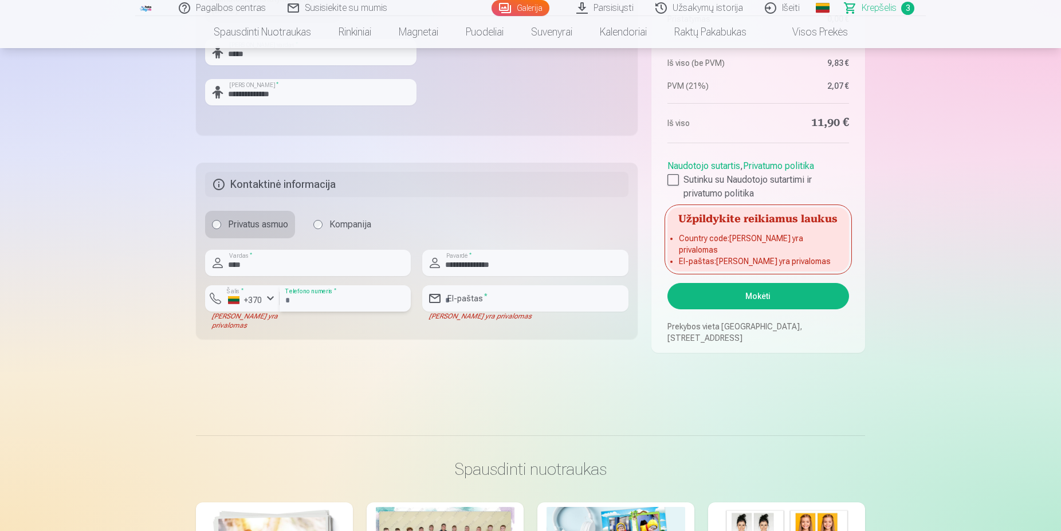
click at [304, 299] on input "**********" at bounding box center [345, 298] width 131 height 26
type input "*********"
click at [496, 300] on input "email" at bounding box center [525, 298] width 206 height 26
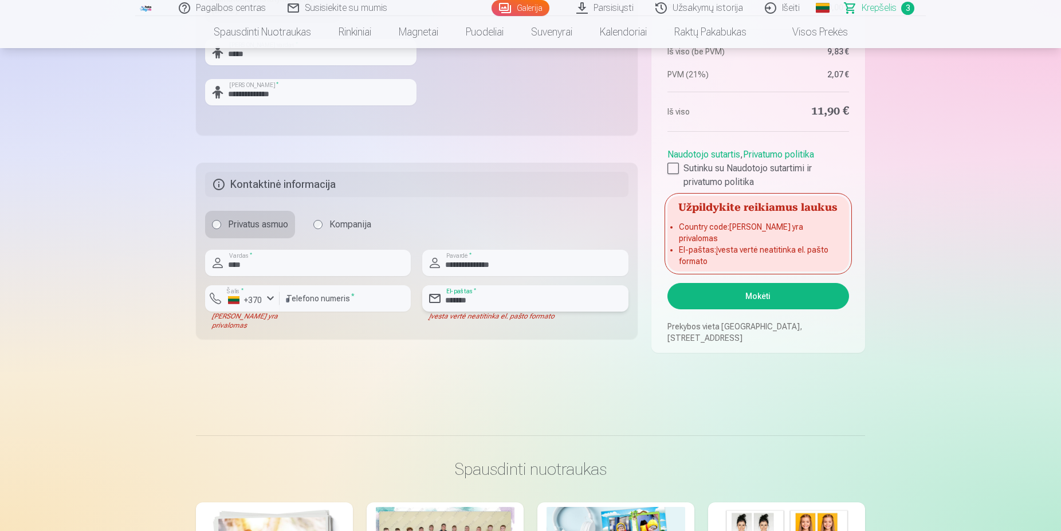
click at [507, 309] on input "*******" at bounding box center [525, 298] width 206 height 26
click at [500, 308] on input "*******" at bounding box center [525, 298] width 206 height 26
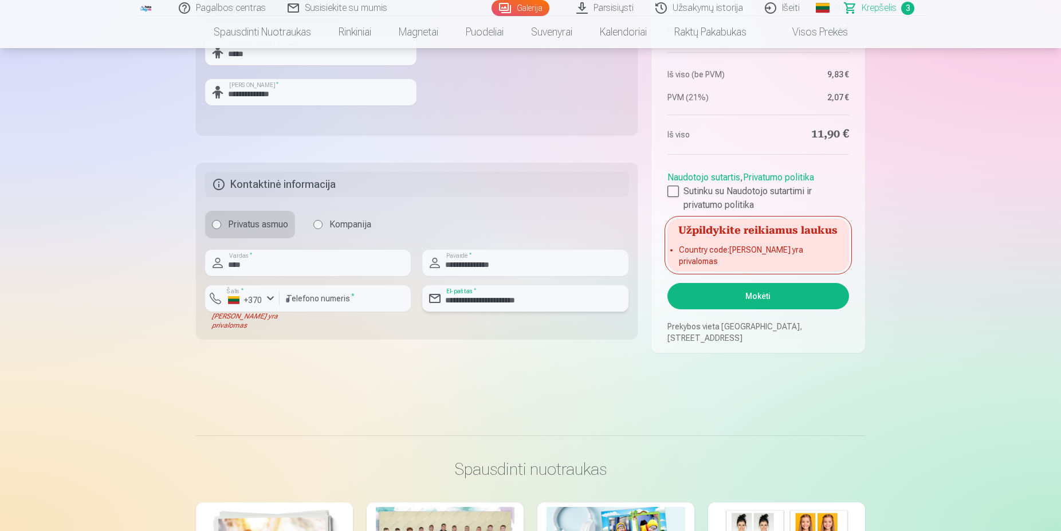
type input "**********"
click at [291, 300] on input "*********" at bounding box center [345, 298] width 131 height 26
click at [285, 305] on input "********" at bounding box center [345, 298] width 131 height 26
click at [261, 299] on div "+370" at bounding box center [245, 300] width 34 height 11
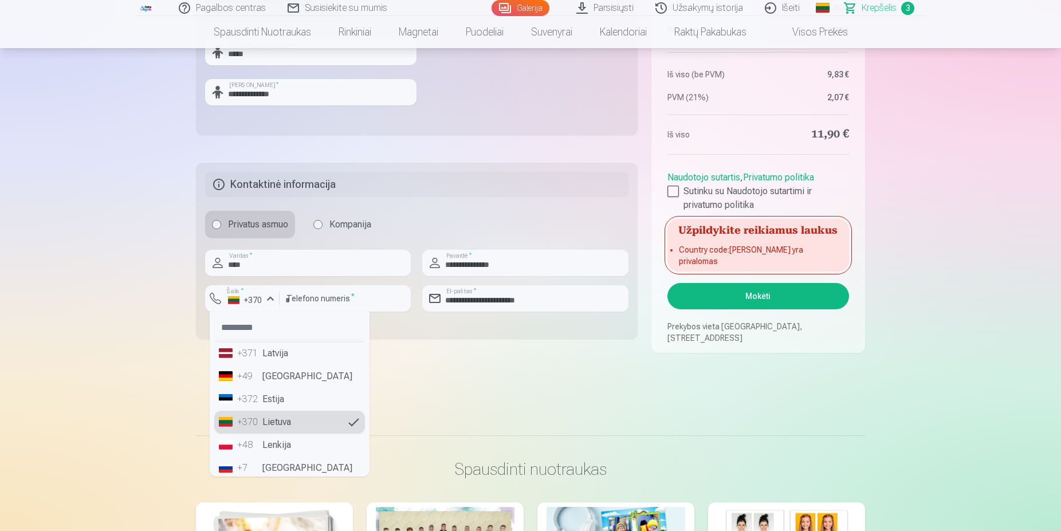
click at [287, 425] on li "+370 Lietuva" at bounding box center [289, 422] width 151 height 23
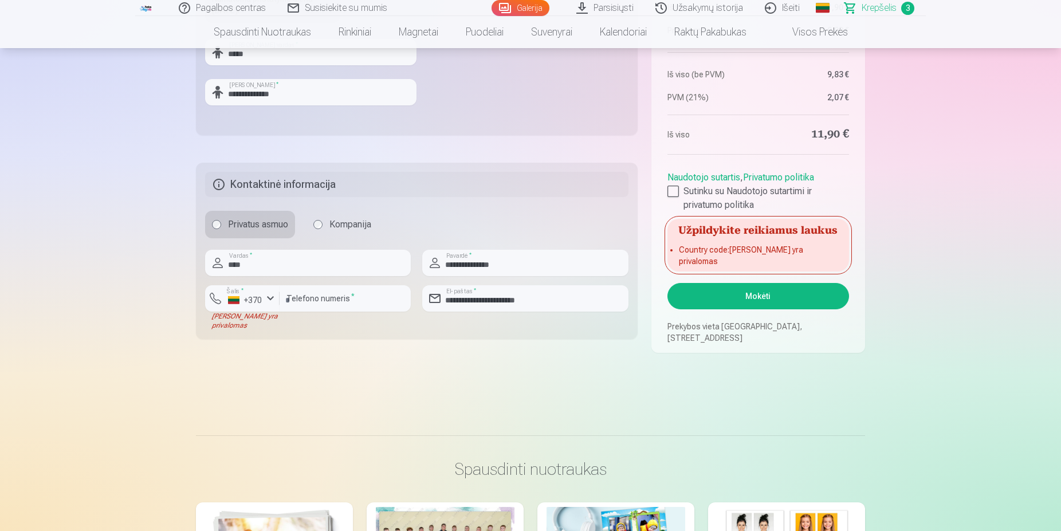
click at [343, 334] on fieldset "**********" at bounding box center [417, 251] width 442 height 177
click at [355, 299] on input "********" at bounding box center [345, 298] width 131 height 26
type input "********"
click at [343, 260] on input "****" at bounding box center [308, 263] width 206 height 26
click at [245, 225] on label "Privatus asmuo" at bounding box center [250, 225] width 90 height 28
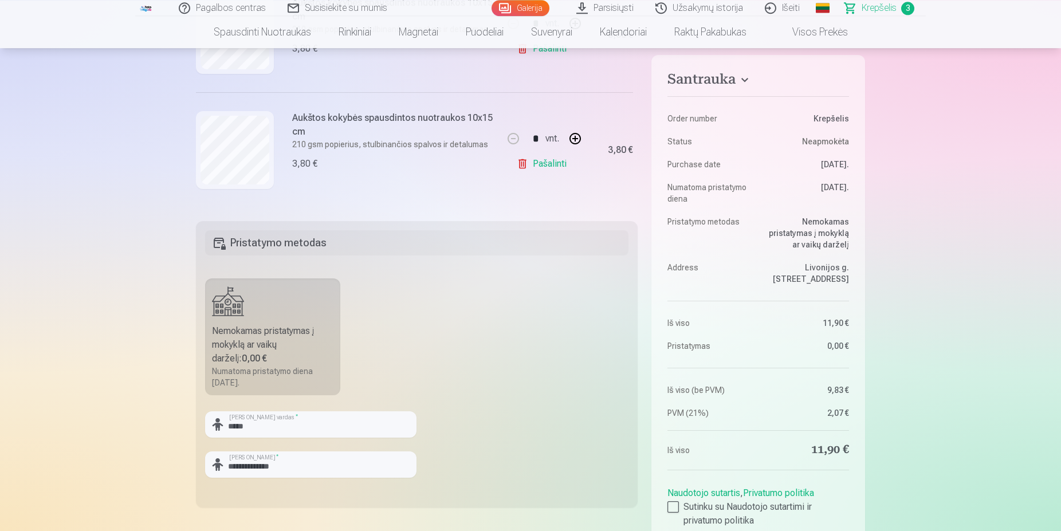
scroll to position [234, 0]
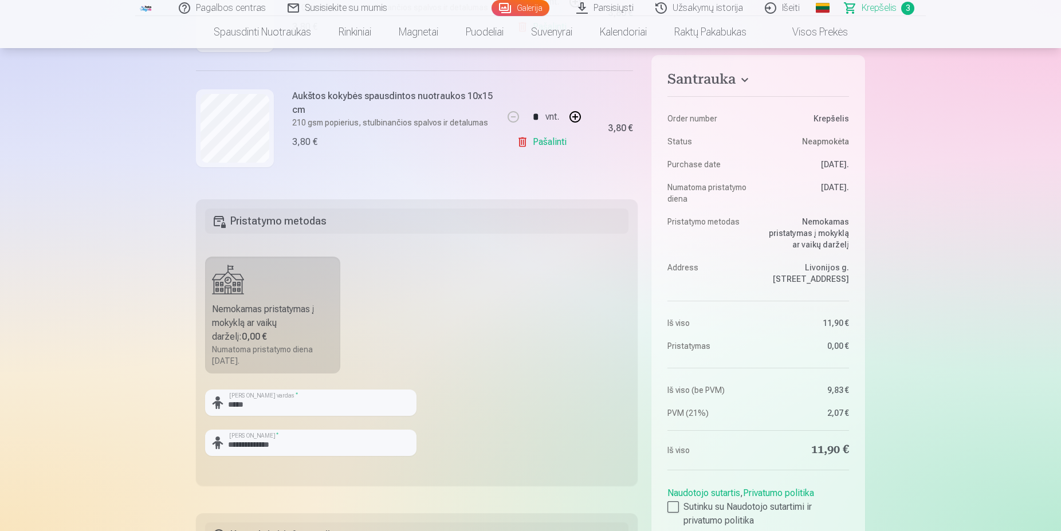
click at [280, 334] on div "Nemokamas pristatymas į mokyklą ar vaikų darželį : 0,00 €" at bounding box center [272, 323] width 121 height 41
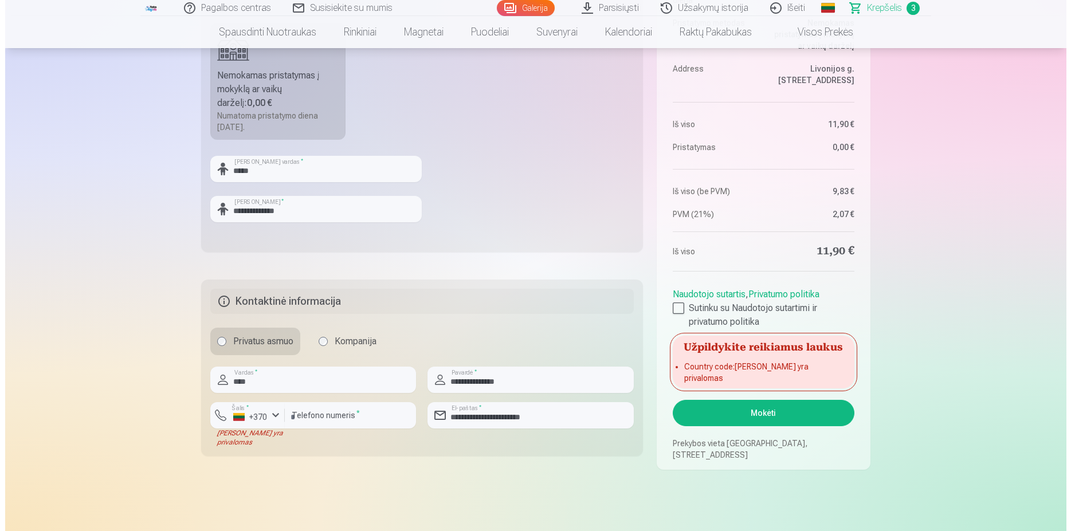
scroll to position [701, 0]
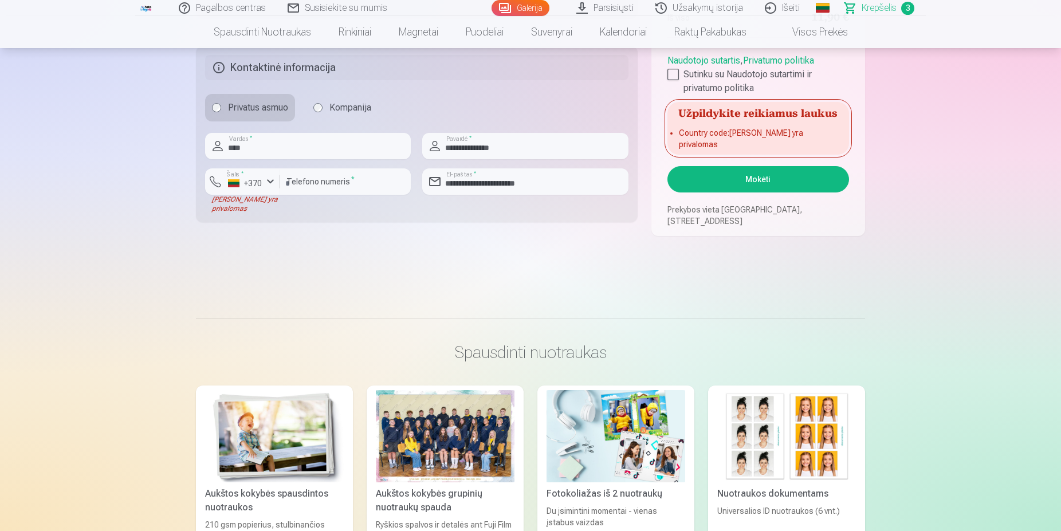
click at [750, 185] on button "Mokėti" at bounding box center [759, 179] width 182 height 26
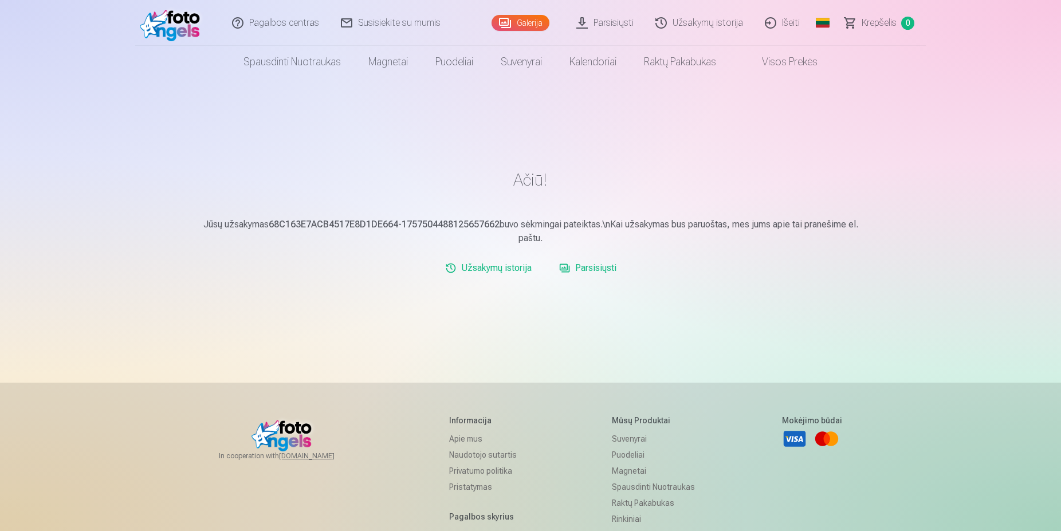
click at [780, 25] on link "Išeiti" at bounding box center [783, 23] width 57 height 46
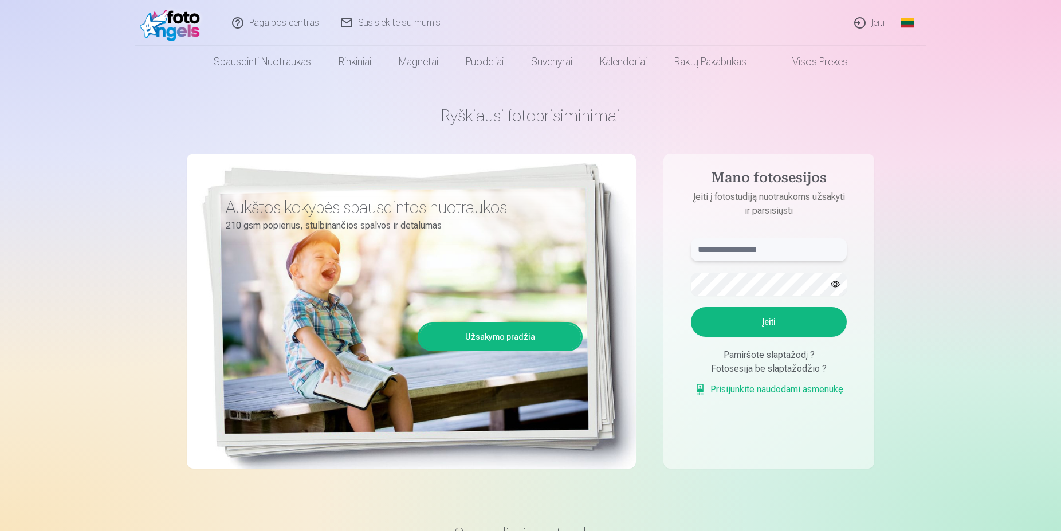
click at [755, 257] on input "text" at bounding box center [769, 249] width 156 height 23
click at [756, 252] on input "text" at bounding box center [769, 249] width 156 height 23
type input "**********"
click at [755, 322] on button "Įeiti" at bounding box center [769, 322] width 156 height 30
